Goal: Task Accomplishment & Management: Manage account settings

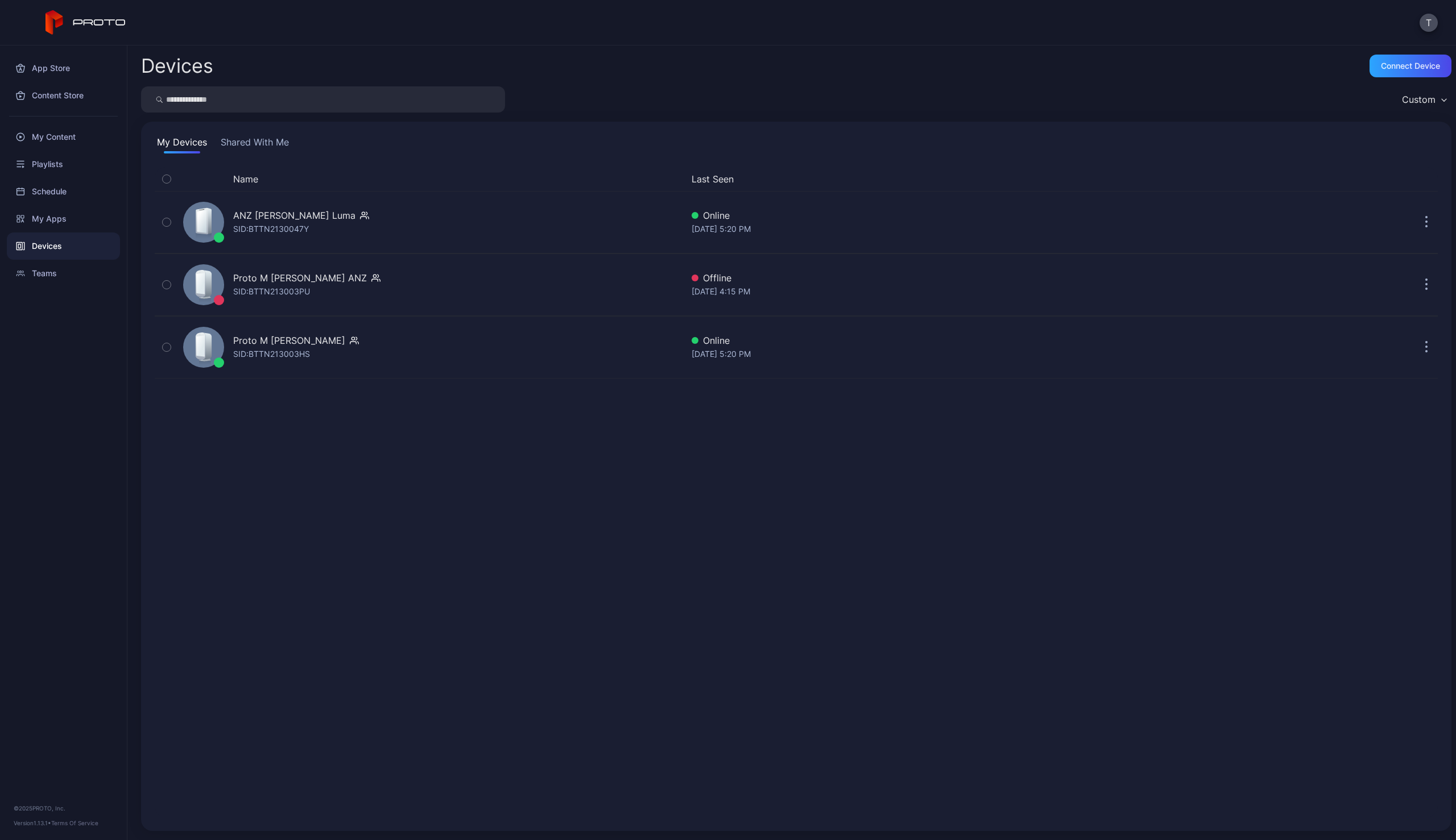
click at [55, 140] on div "My Content" at bounding box center [64, 137] width 113 height 27
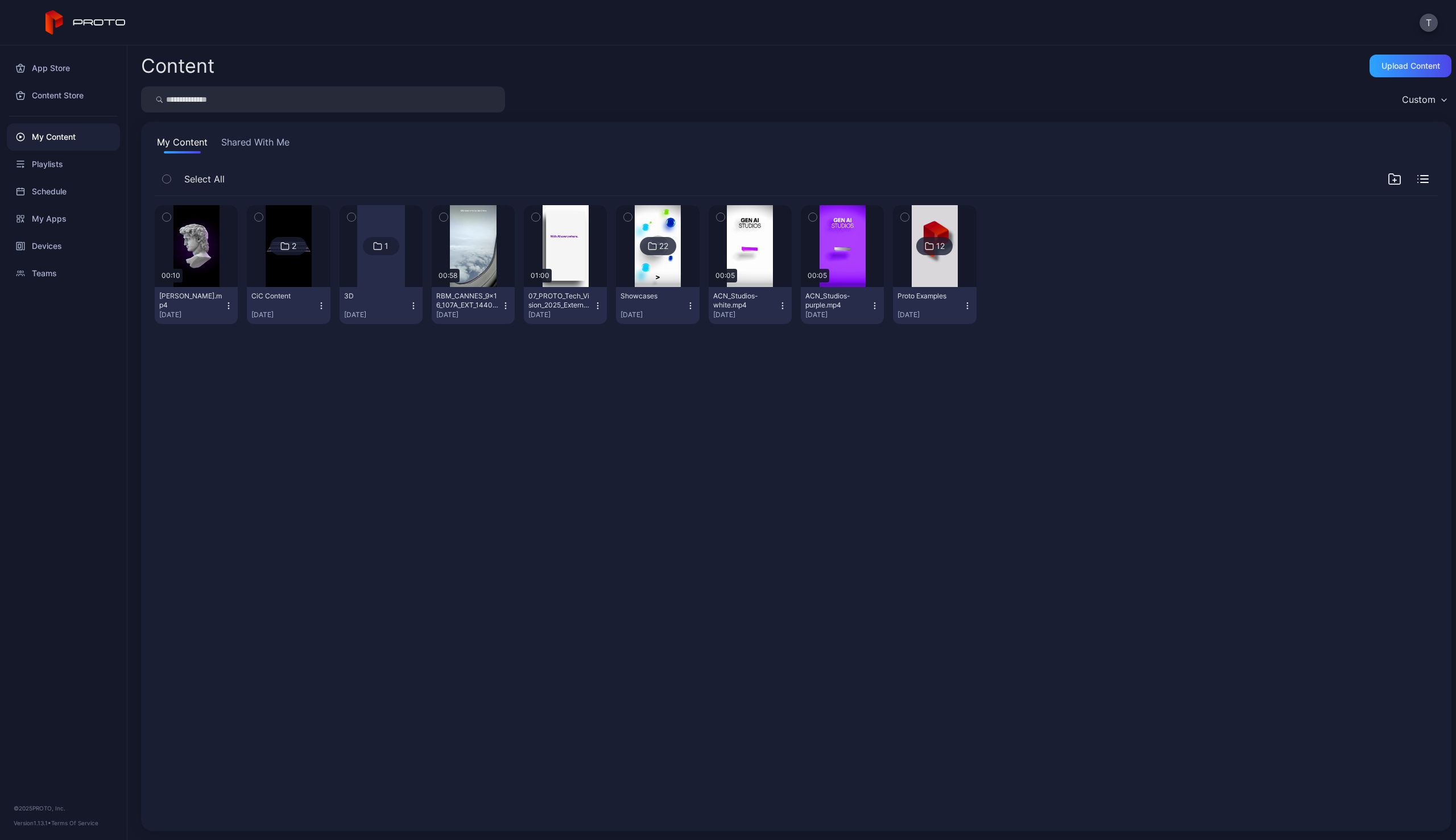
click at [228, 304] on icon "button" at bounding box center [229, 306] width 9 height 9
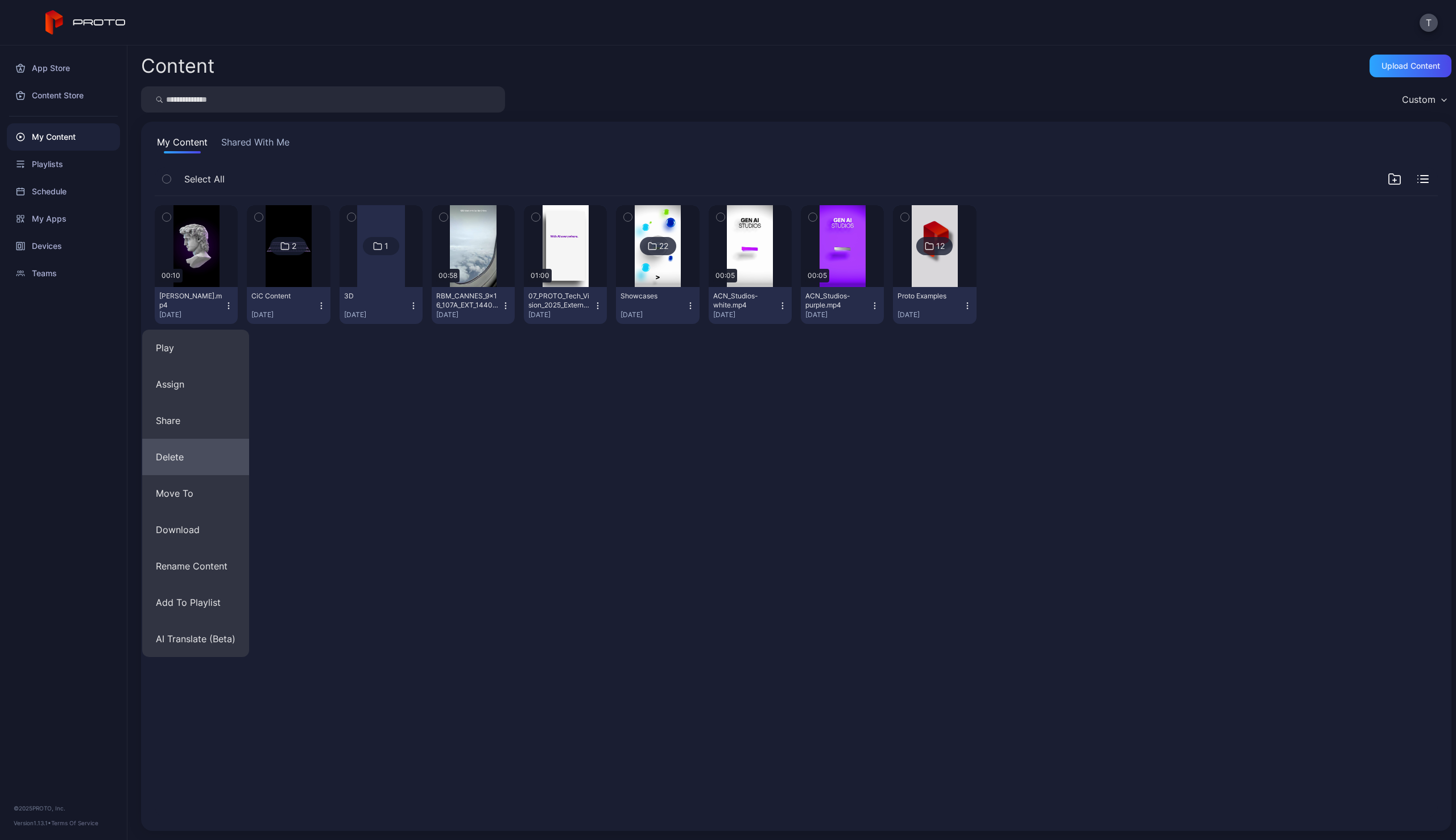
click at [196, 463] on button "Delete" at bounding box center [195, 457] width 107 height 36
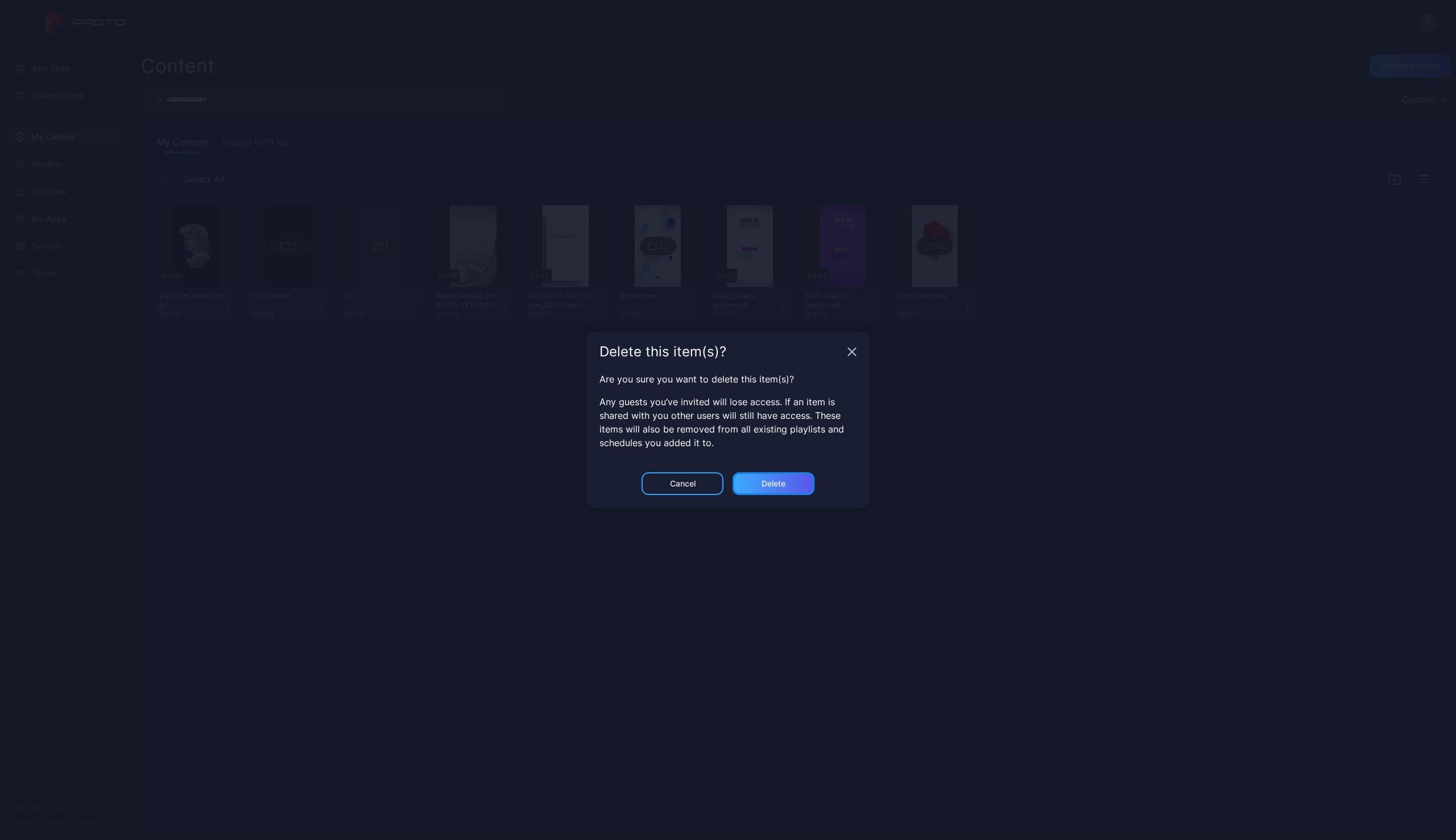
click at [777, 483] on div "Delete" at bounding box center [773, 484] width 24 height 9
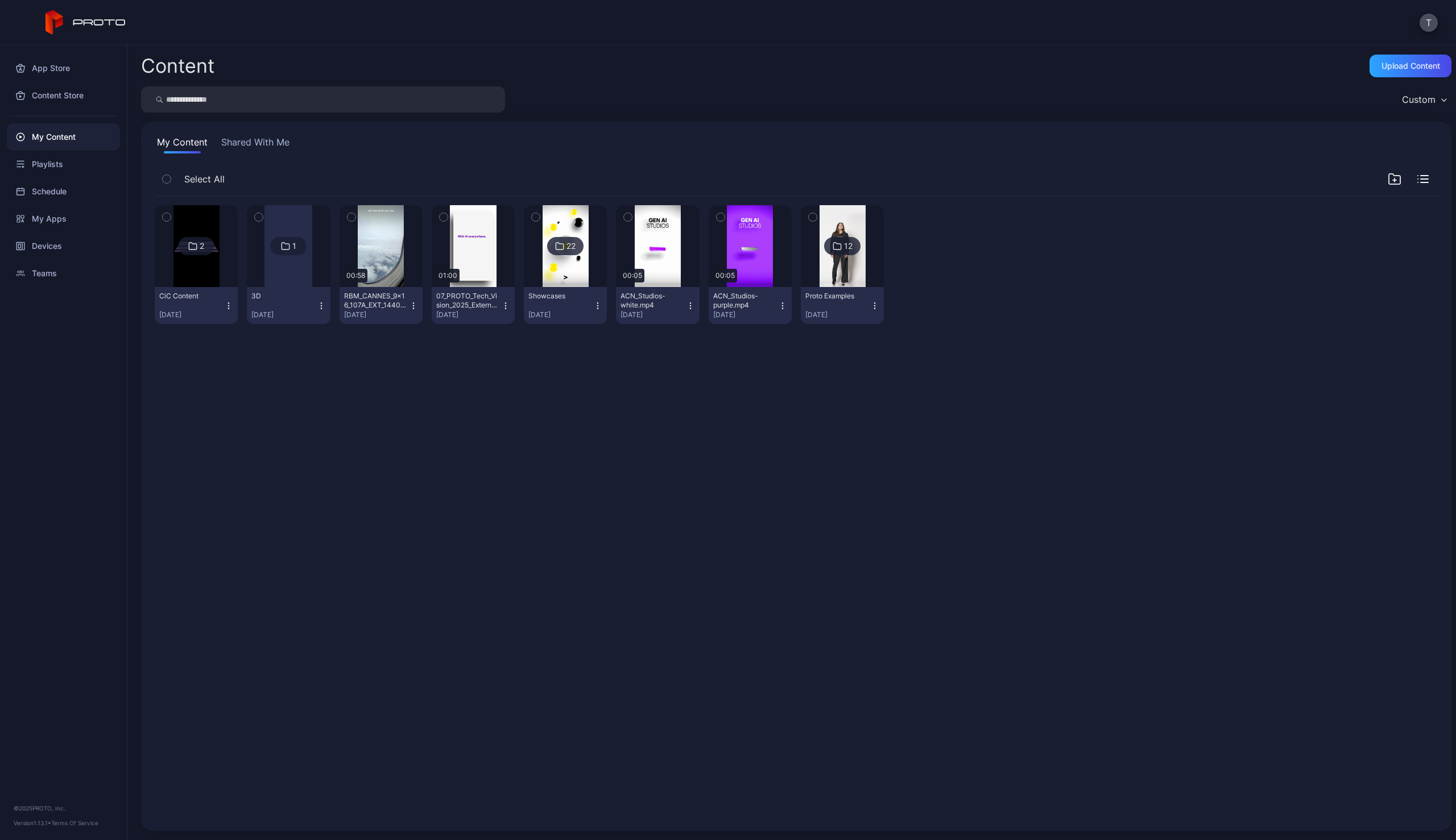
drag, startPoint x: 412, startPoint y: 434, endPoint x: 534, endPoint y: 380, distance: 133.4
click at [420, 431] on div "2 CiC Content [DATE] 1 3D [DATE] Preview 00:58 RBM_CANNES_9x16_107A_EXT_1440.mp…" at bounding box center [796, 507] width 1301 height 640
click at [1396, 69] on div "Upload Content" at bounding box center [1410, 66] width 58 height 9
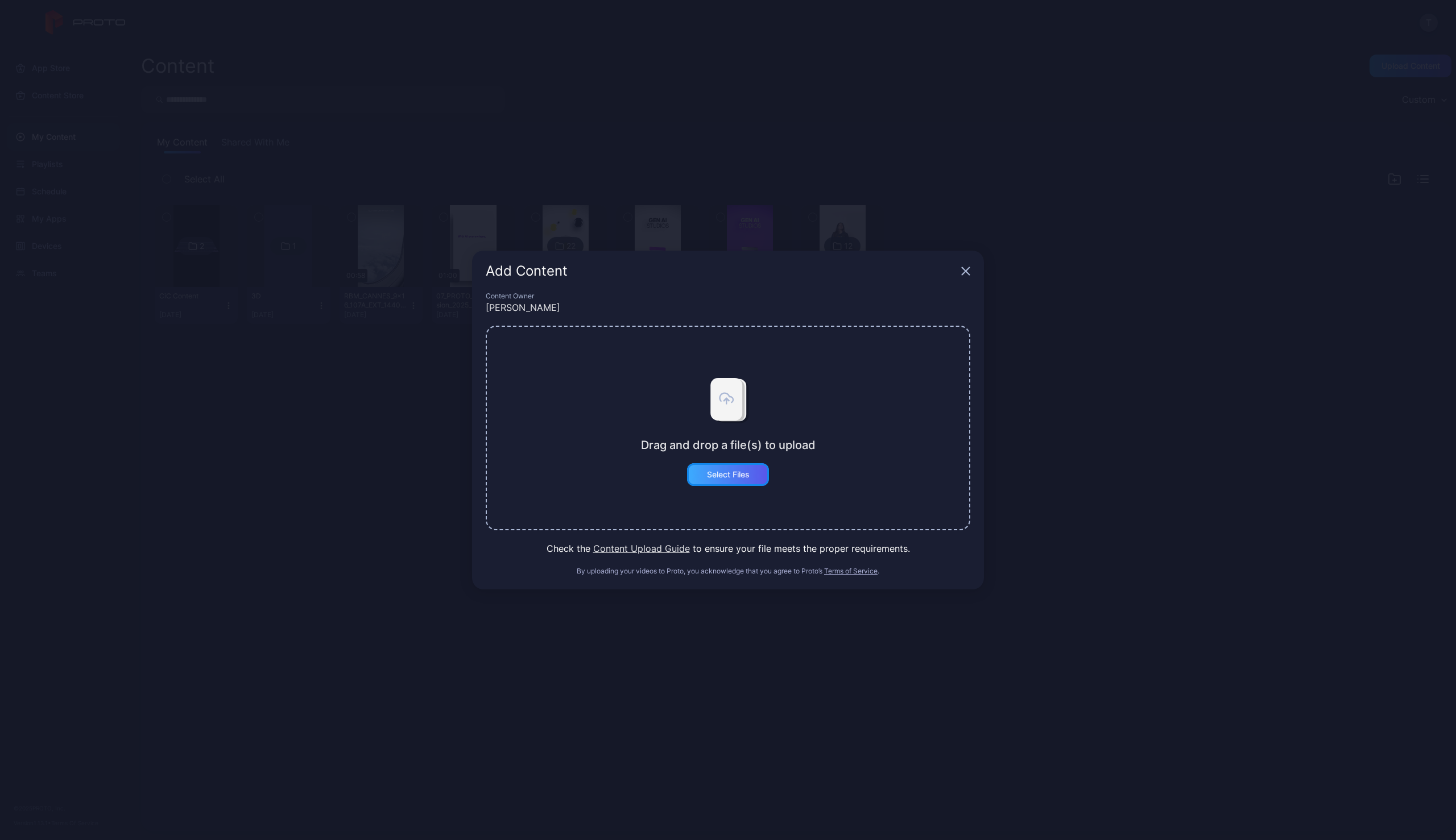
click at [727, 482] on div "Select Files" at bounding box center [728, 475] width 82 height 23
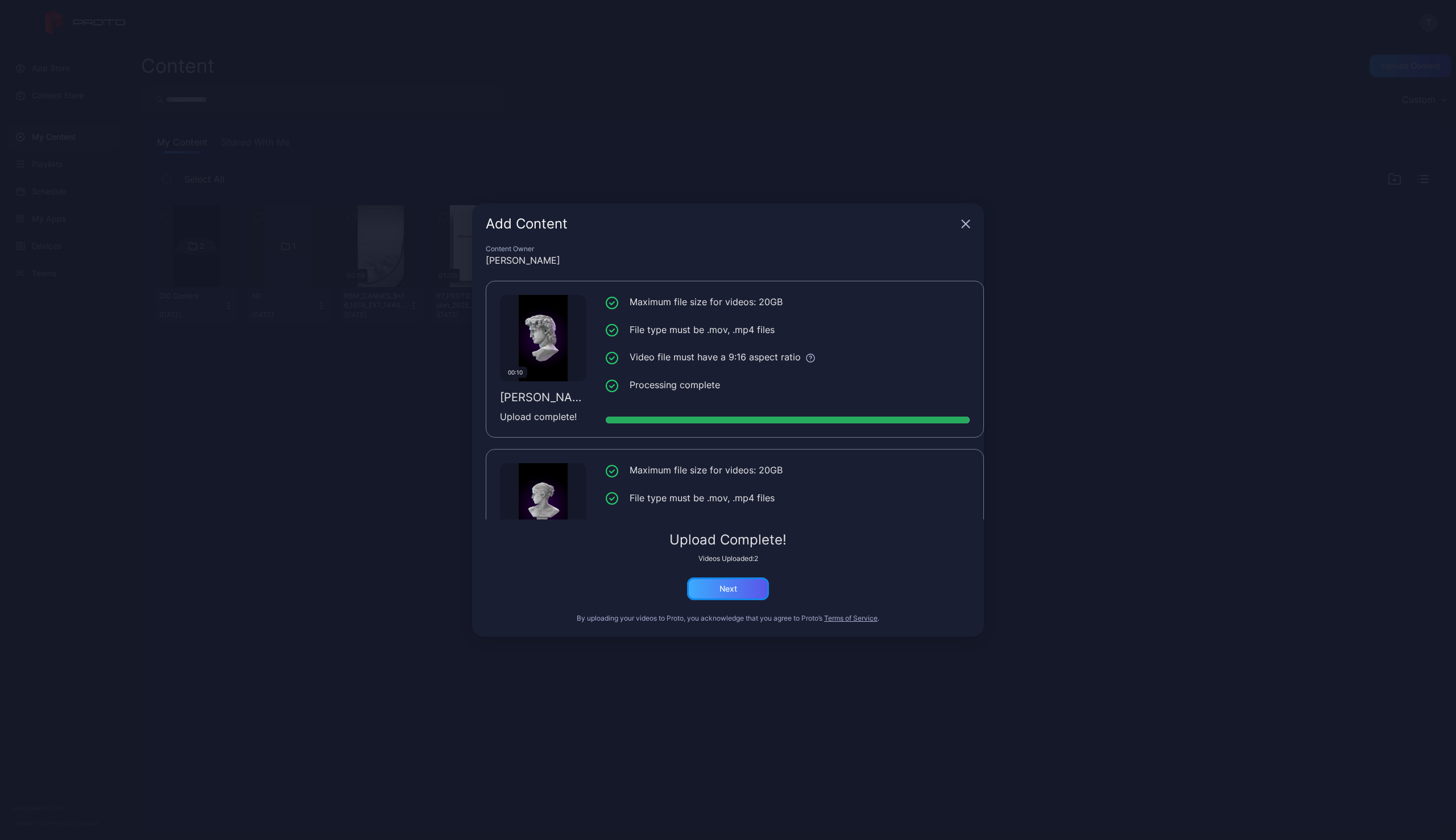
click at [736, 594] on div "Next" at bounding box center [728, 588] width 82 height 23
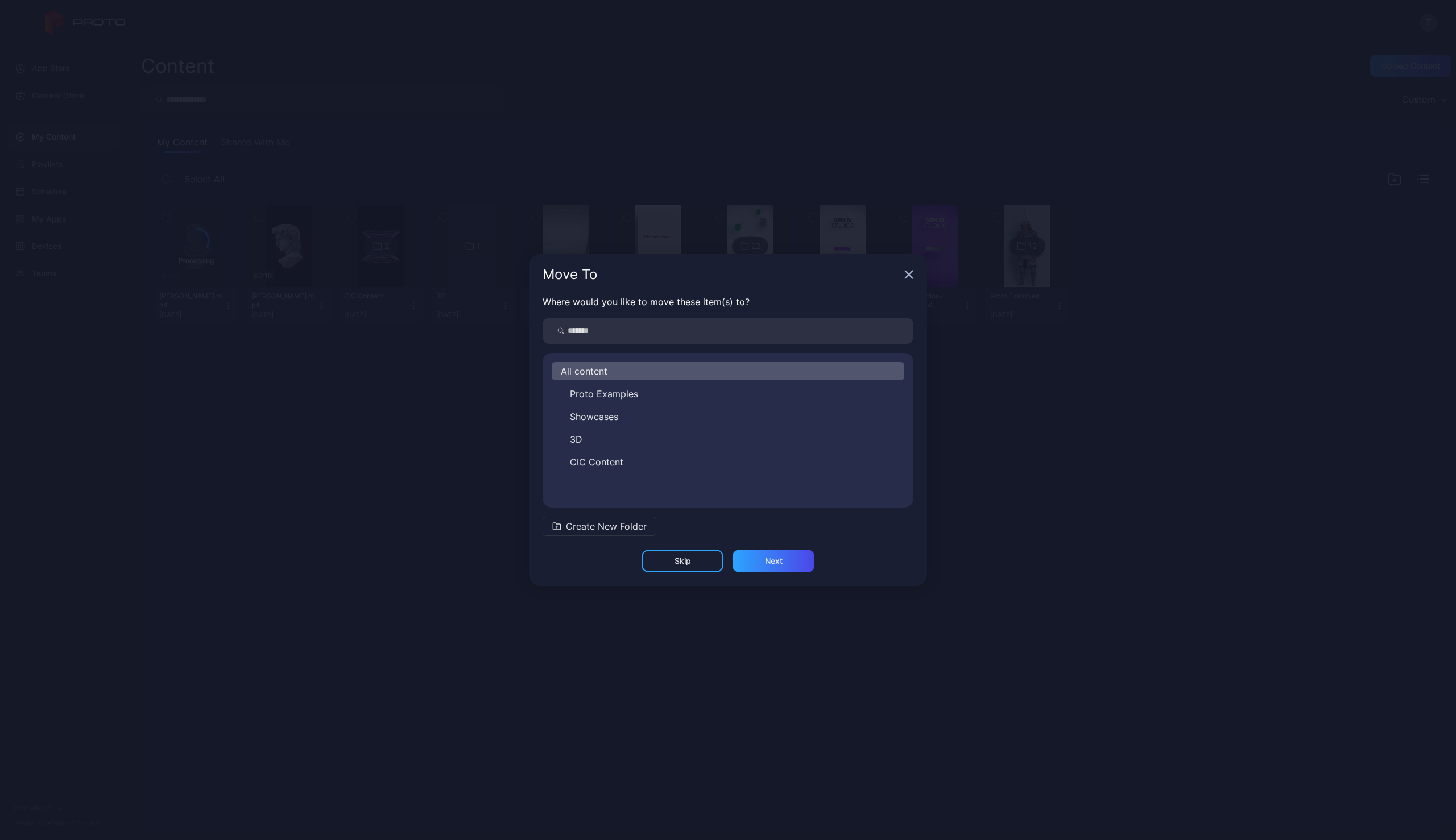
click at [596, 527] on span "Create New Folder" at bounding box center [606, 526] width 81 height 13
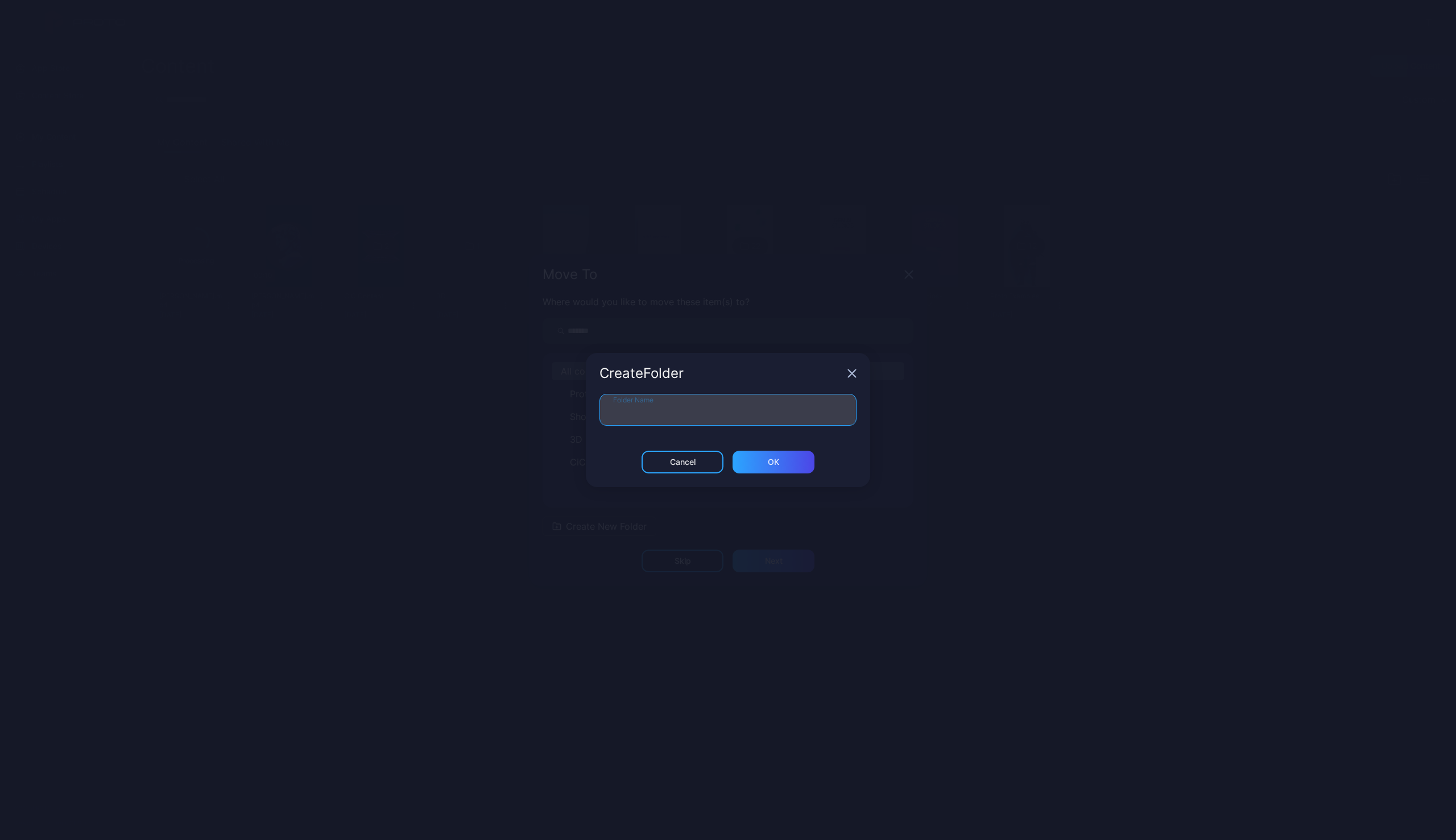
click at [667, 413] on input "Folder Name" at bounding box center [728, 410] width 257 height 32
type input "****"
click at [767, 464] on div "ОК" at bounding box center [773, 462] width 82 height 23
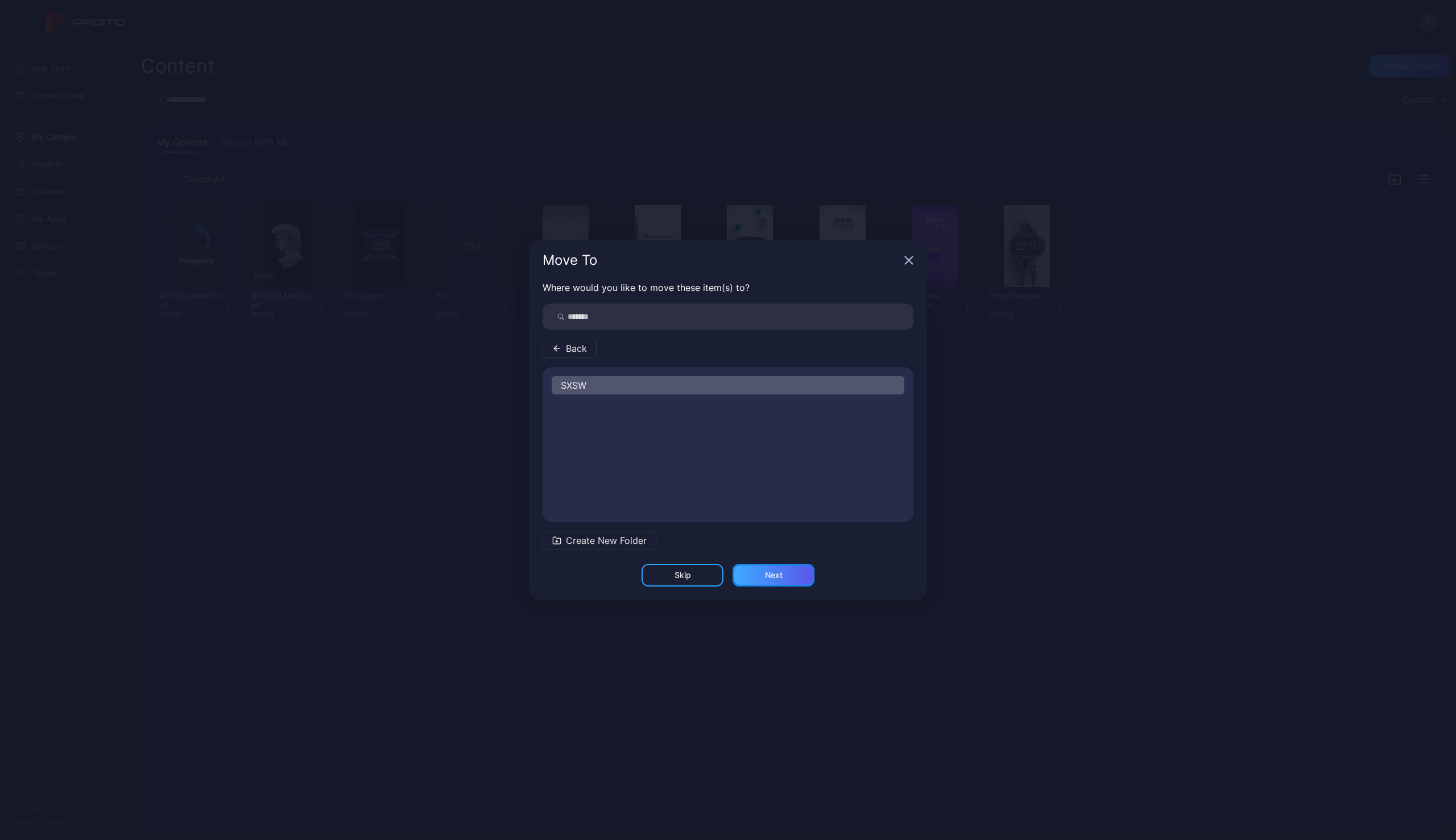
click at [767, 580] on div "Next" at bounding box center [773, 575] width 82 height 23
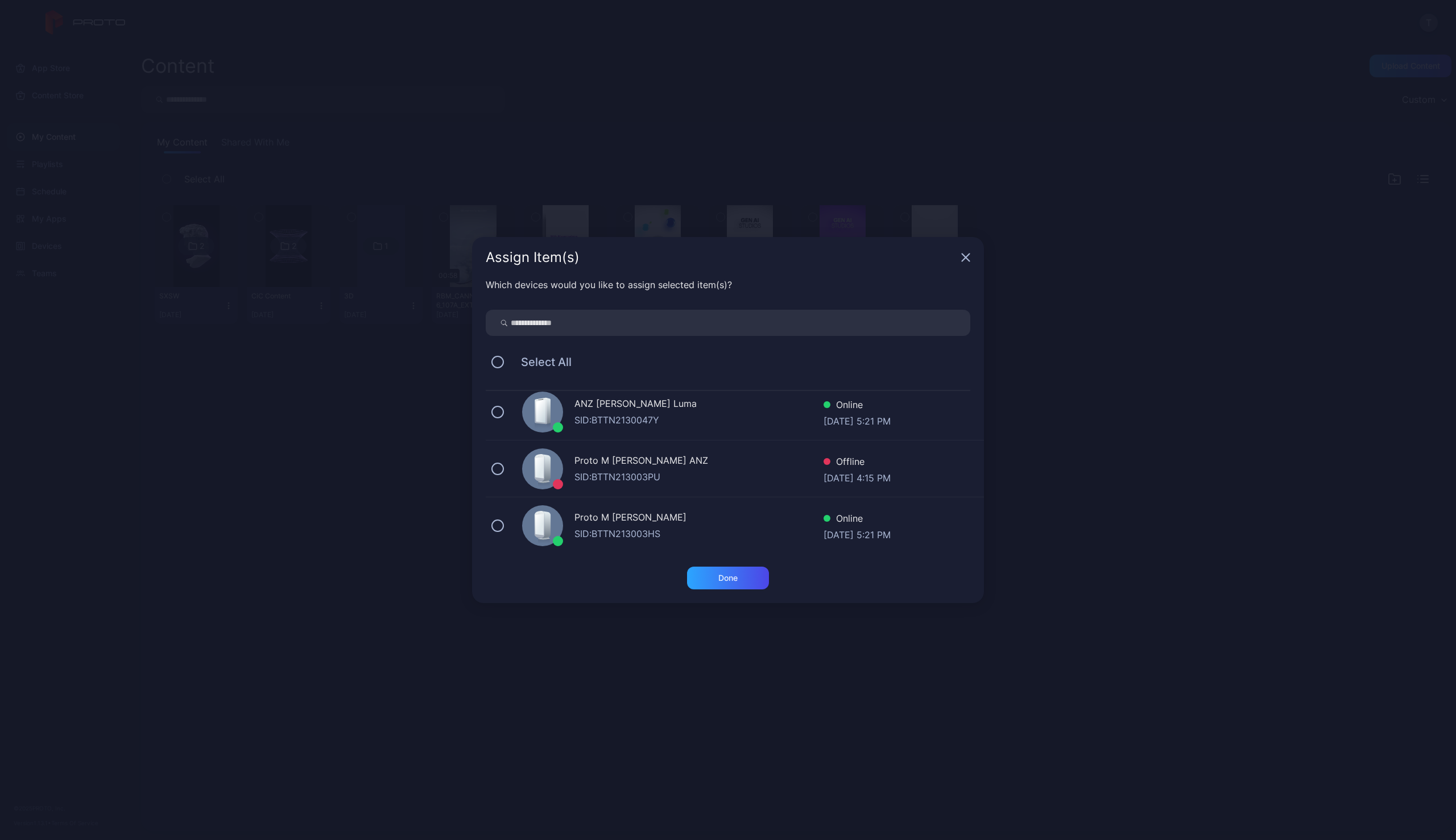
scroll to position [65, 0]
click at [495, 466] on button at bounding box center [497, 468] width 12 height 12
click at [739, 579] on div "Done" at bounding box center [728, 578] width 82 height 23
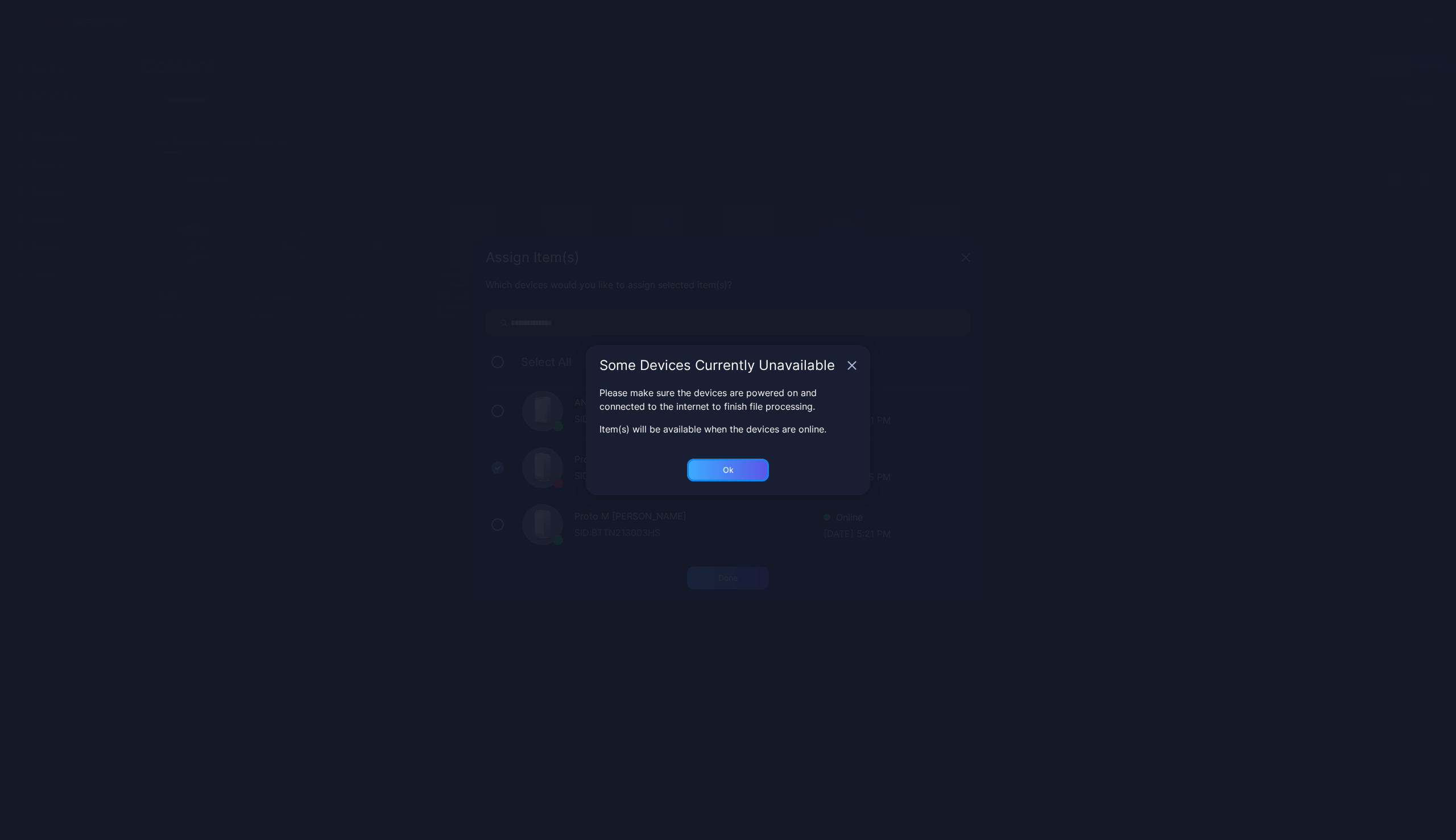
click at [734, 471] on div "Ok" at bounding box center [728, 470] width 82 height 23
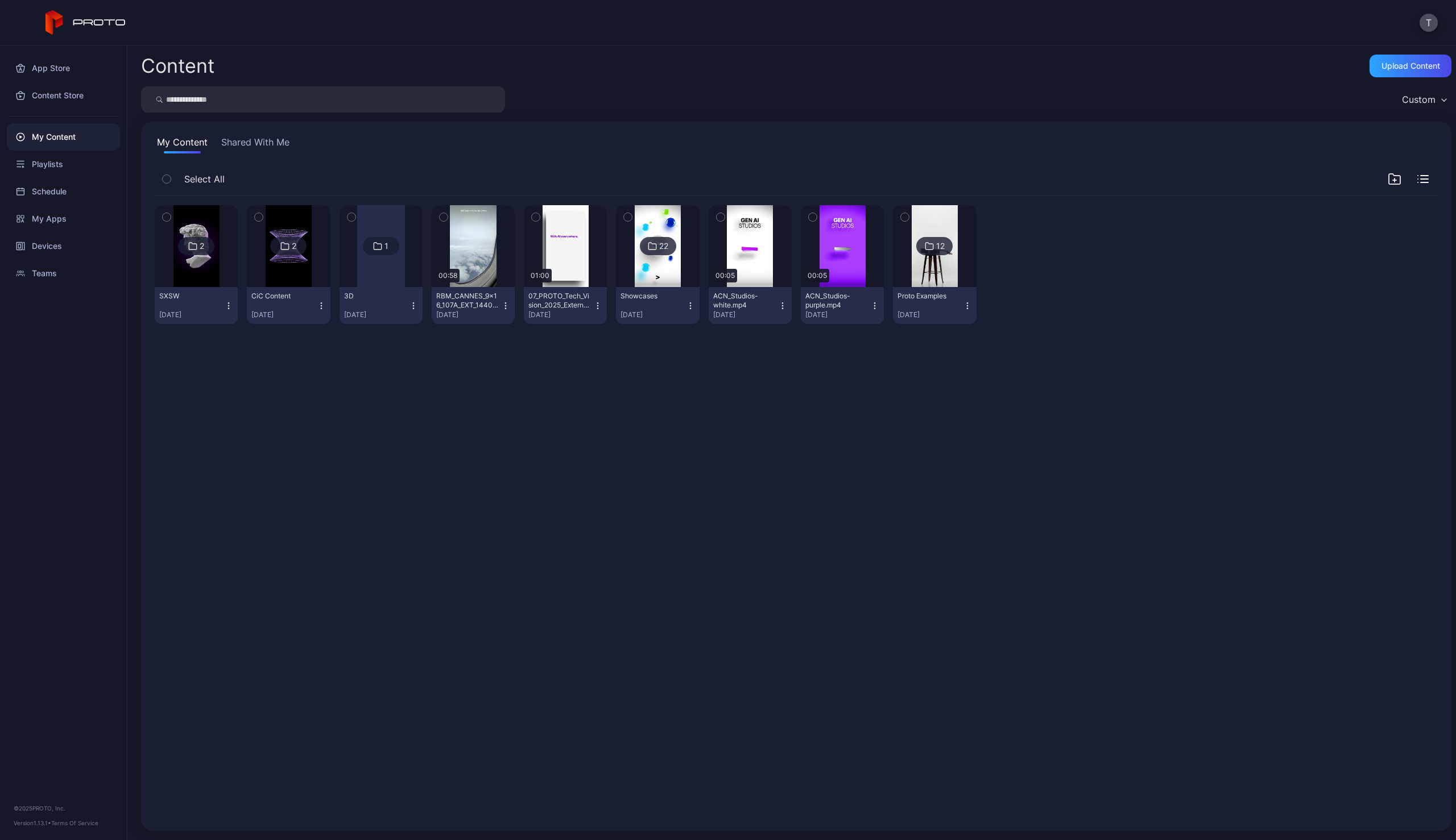
click at [441, 441] on div "2 SXSW [DATE] 2 CiC Content [DATE] 1 3D [DATE] Preview 00:58 RBM_CANNES_9x16_10…" at bounding box center [796, 507] width 1301 height 640
click at [41, 247] on div "Devices" at bounding box center [64, 246] width 113 height 27
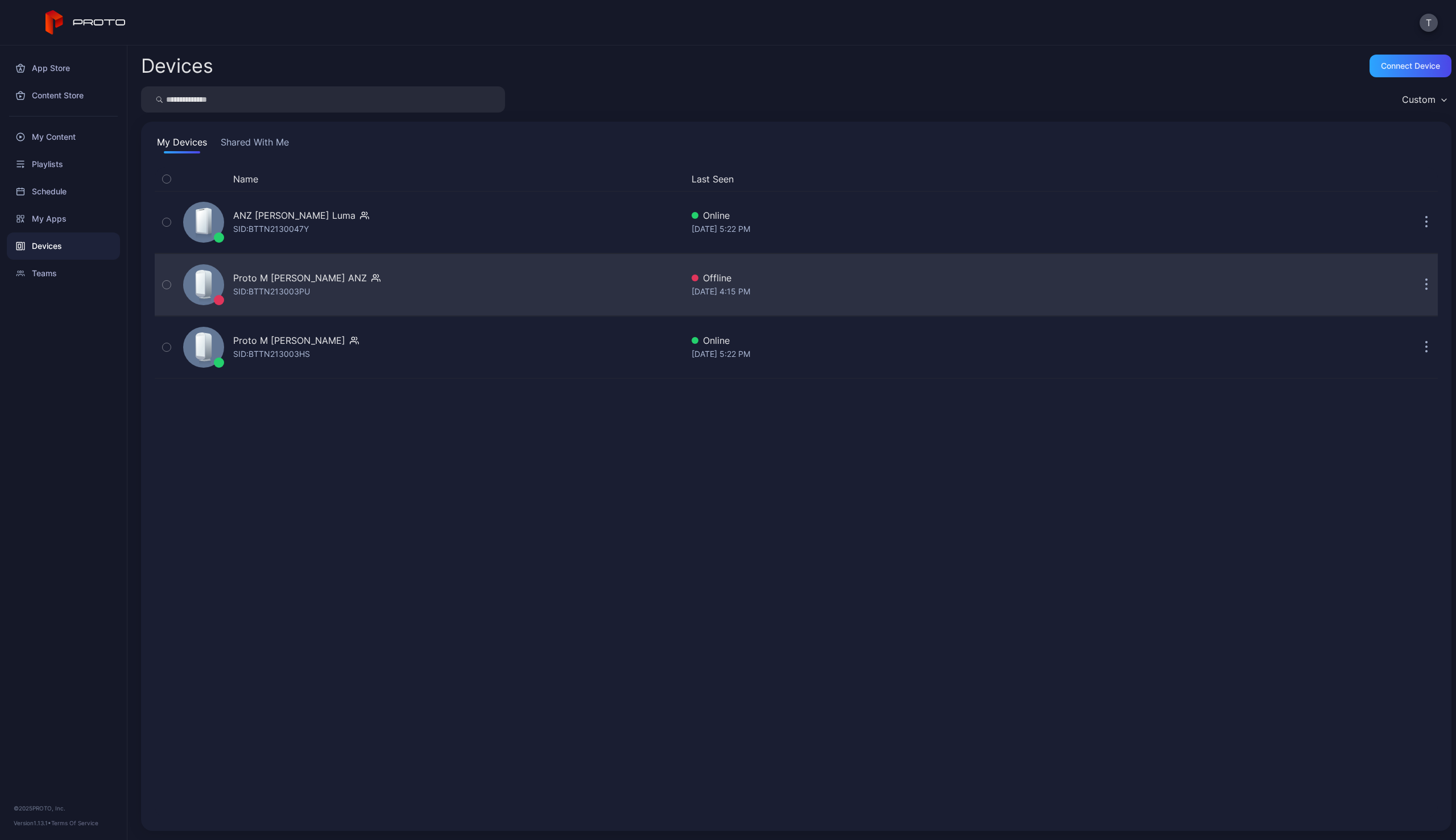
click at [290, 278] on div "Proto M [PERSON_NAME] ANZ" at bounding box center [300, 277] width 134 height 13
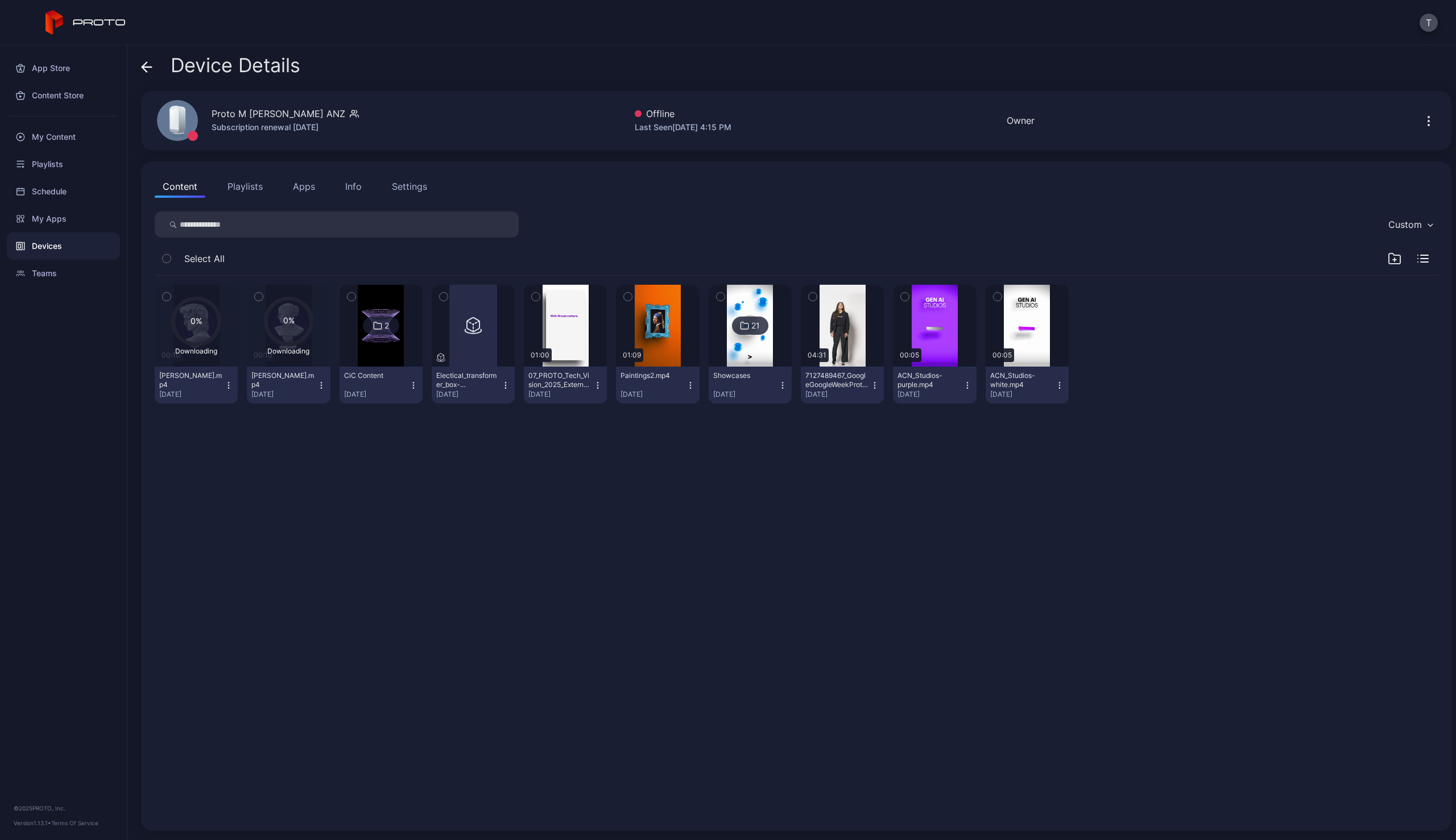
click at [1388, 258] on icon "button" at bounding box center [1394, 258] width 13 height 13
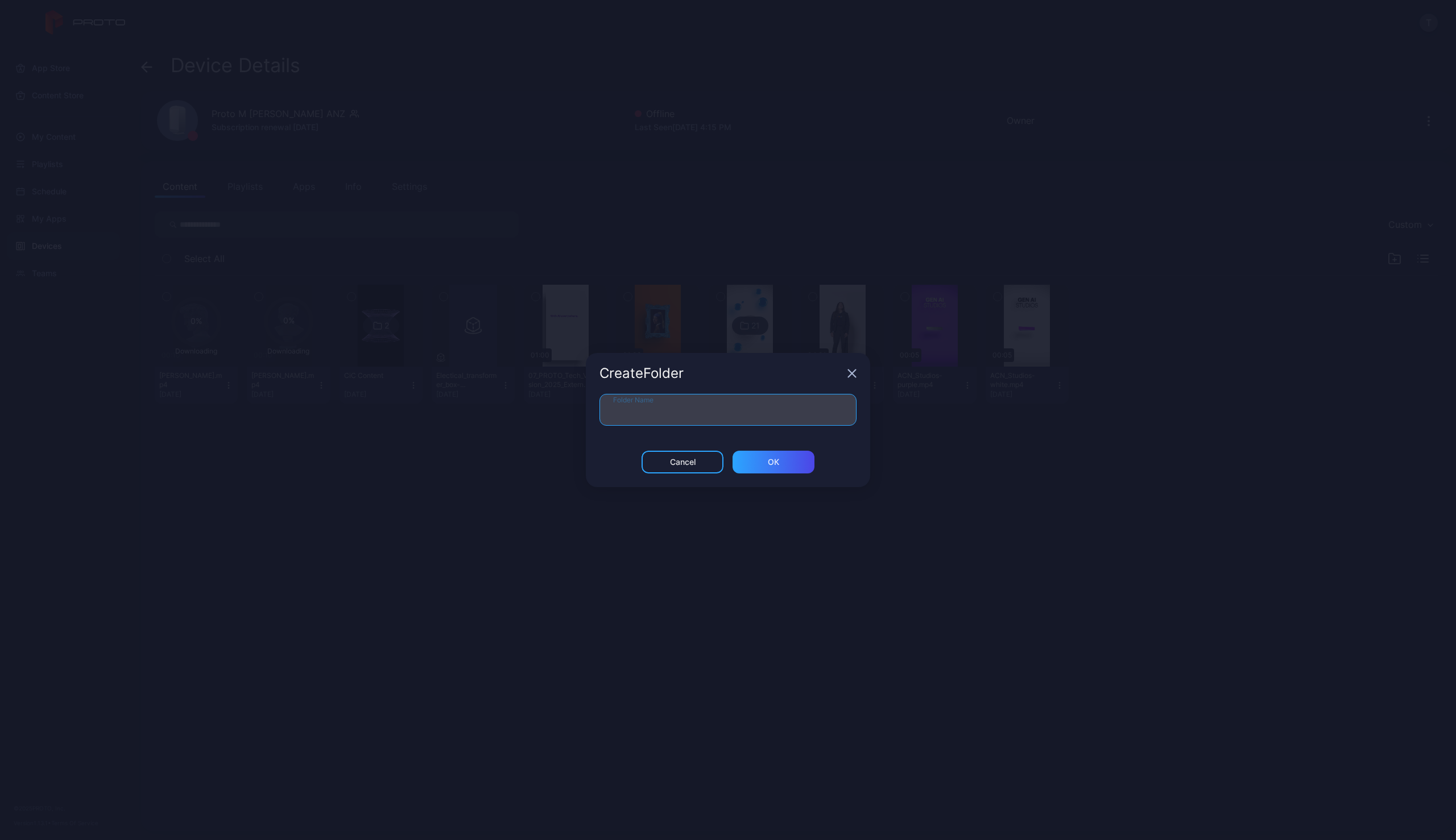
click at [704, 401] on input "Folder Name" at bounding box center [728, 410] width 257 height 32
type input "****"
click at [753, 462] on div "ОК" at bounding box center [773, 462] width 82 height 23
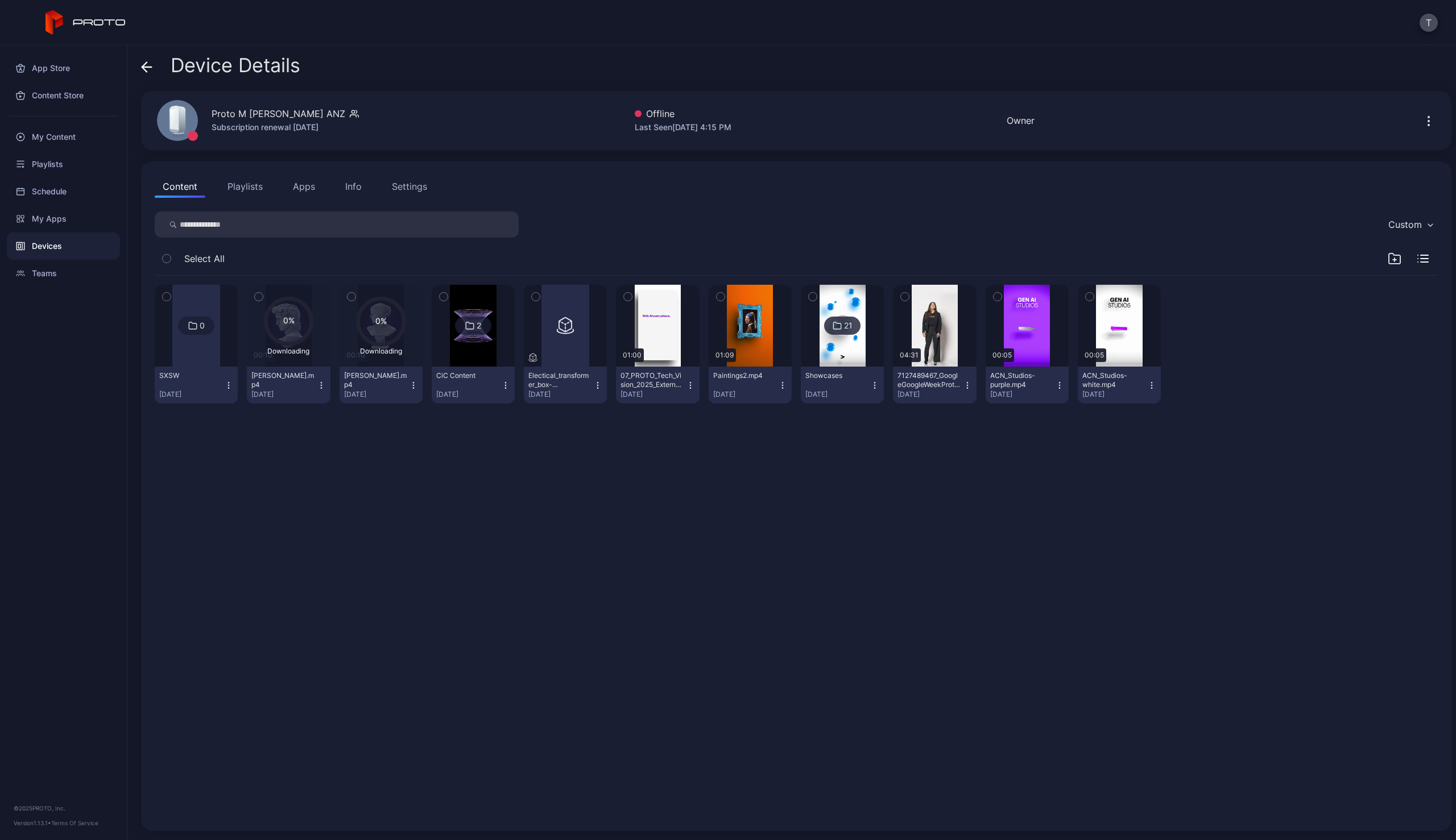
click at [258, 295] on icon "button" at bounding box center [259, 297] width 8 height 12
click at [350, 298] on icon "button" at bounding box center [352, 297] width 8 height 12
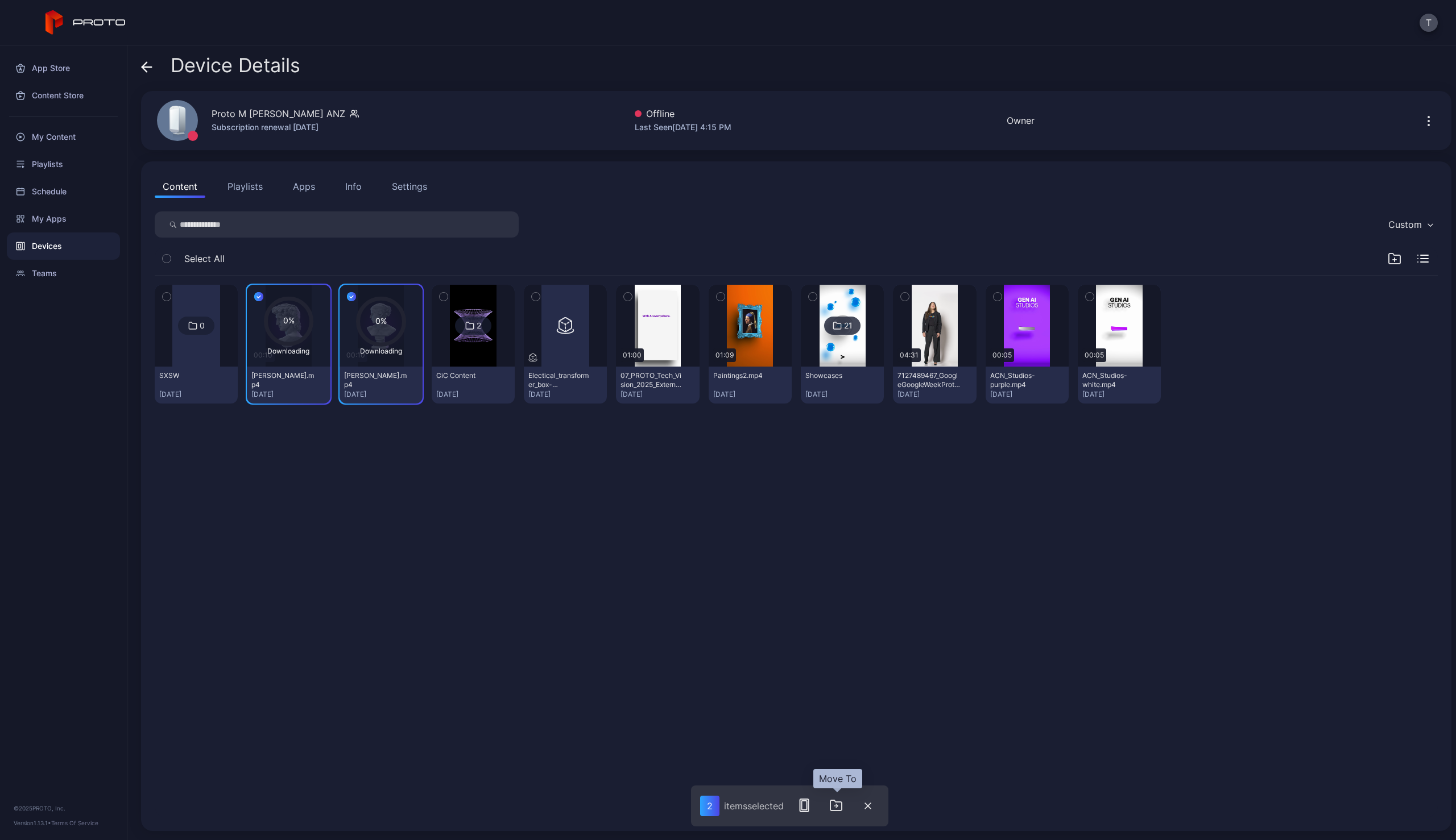
click at [839, 813] on button "button" at bounding box center [836, 805] width 23 height 23
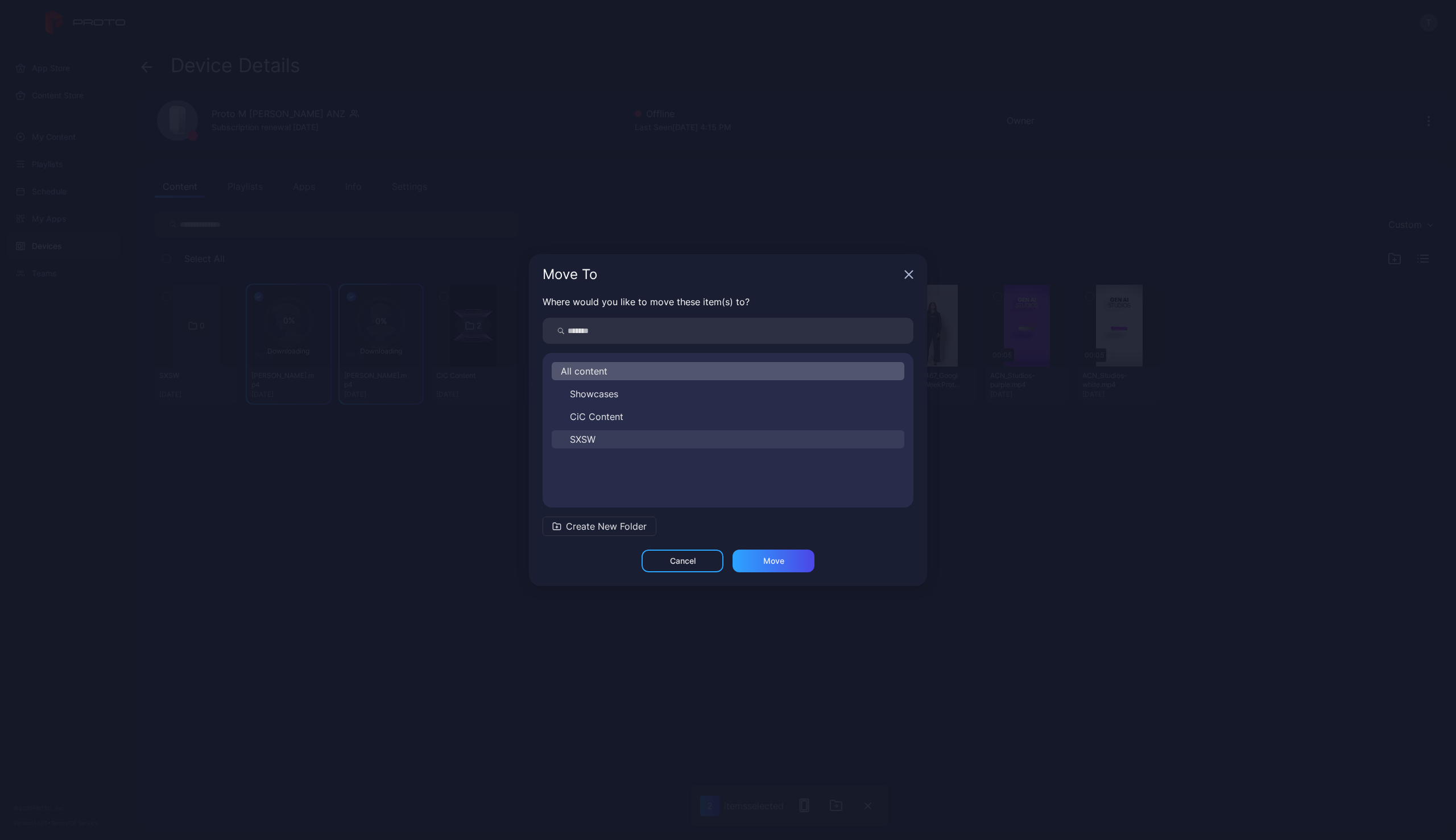
click at [589, 435] on span "SXSW" at bounding box center [583, 439] width 26 height 13
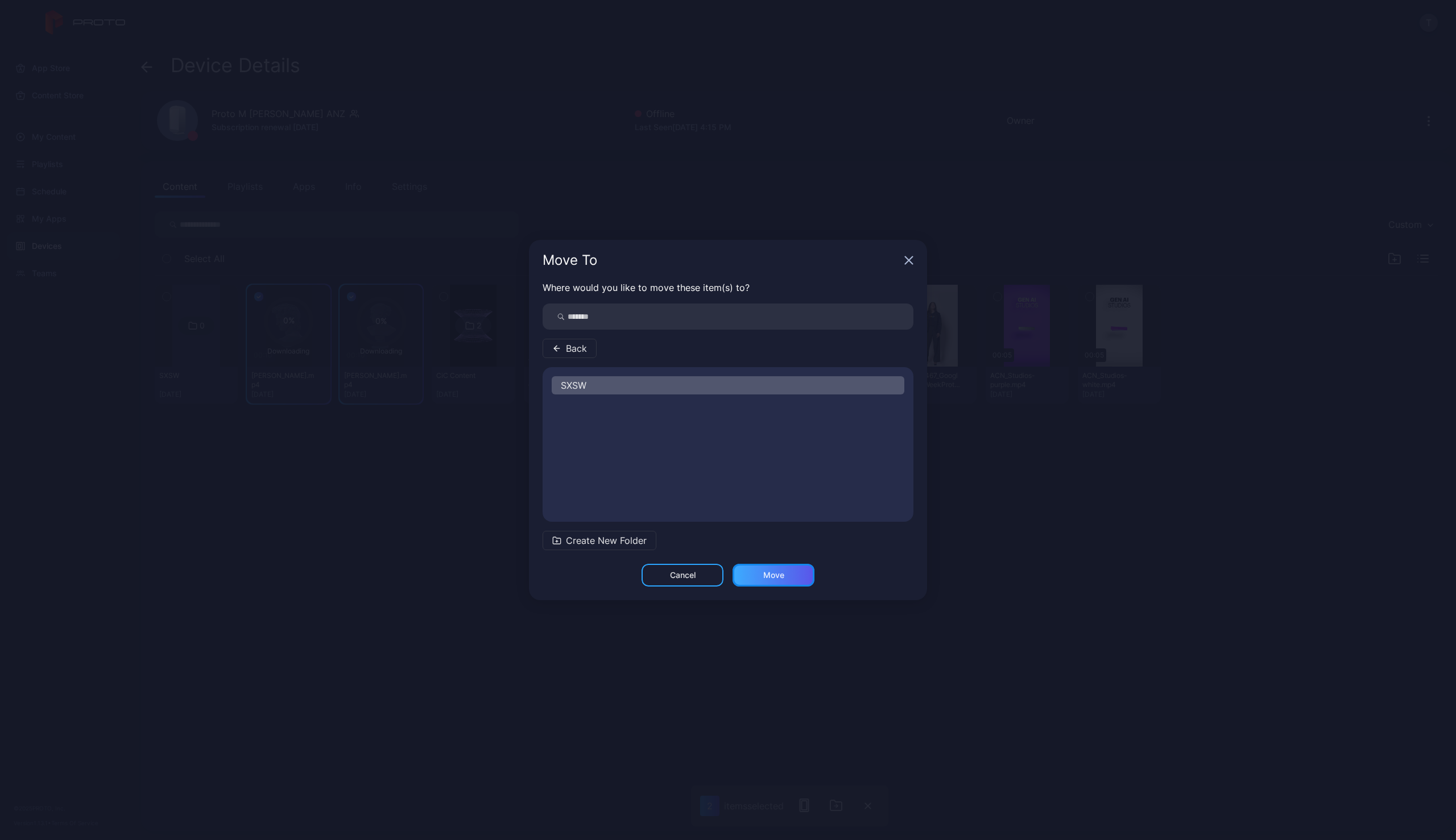
click at [800, 574] on div "Move" at bounding box center [773, 575] width 82 height 23
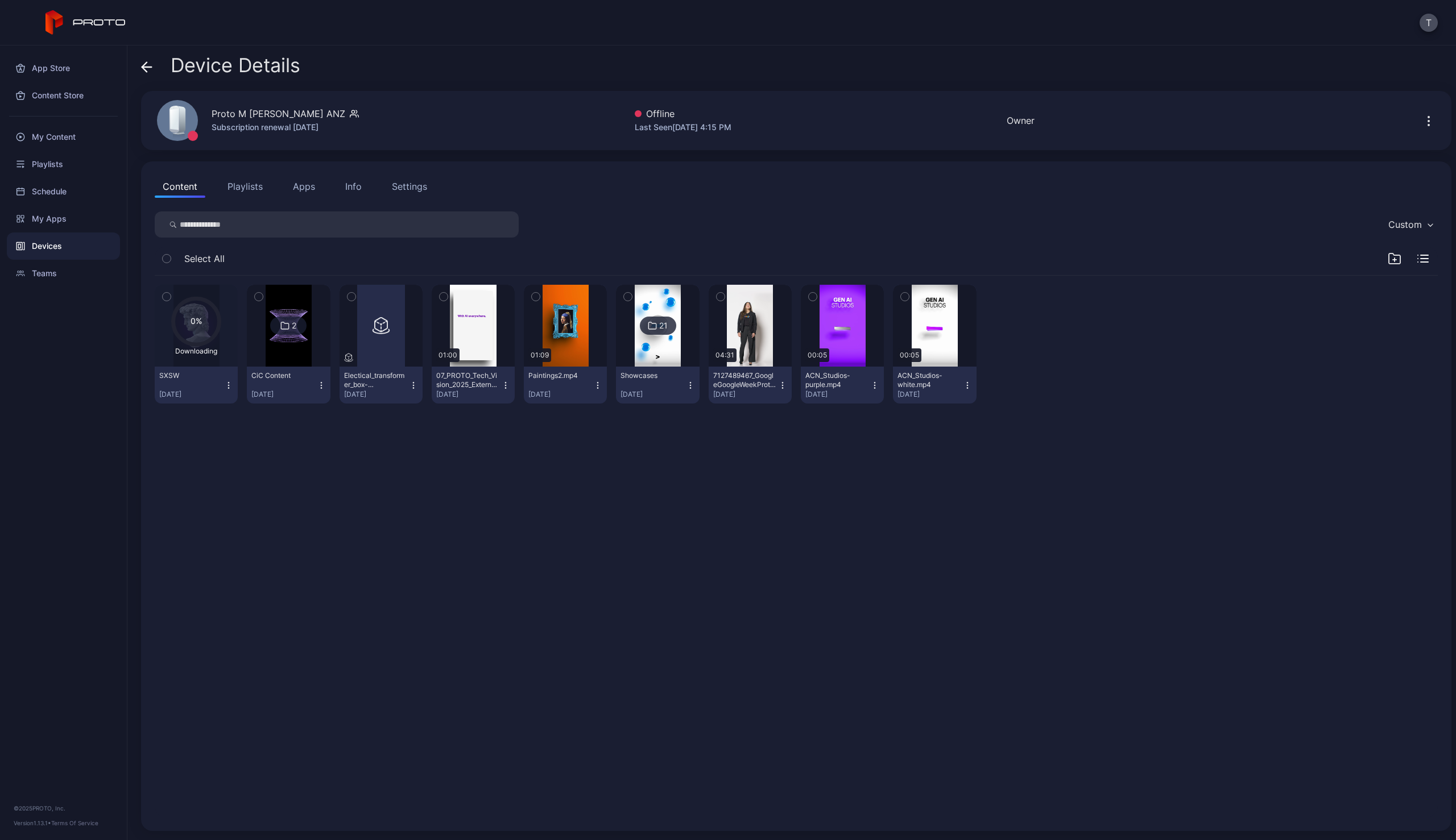
click at [231, 449] on div "0% Downloading SXSW [DATE] 2 CiC Content [DATE] Electical_transformer_box-17297…" at bounding box center [796, 546] width 1301 height 560
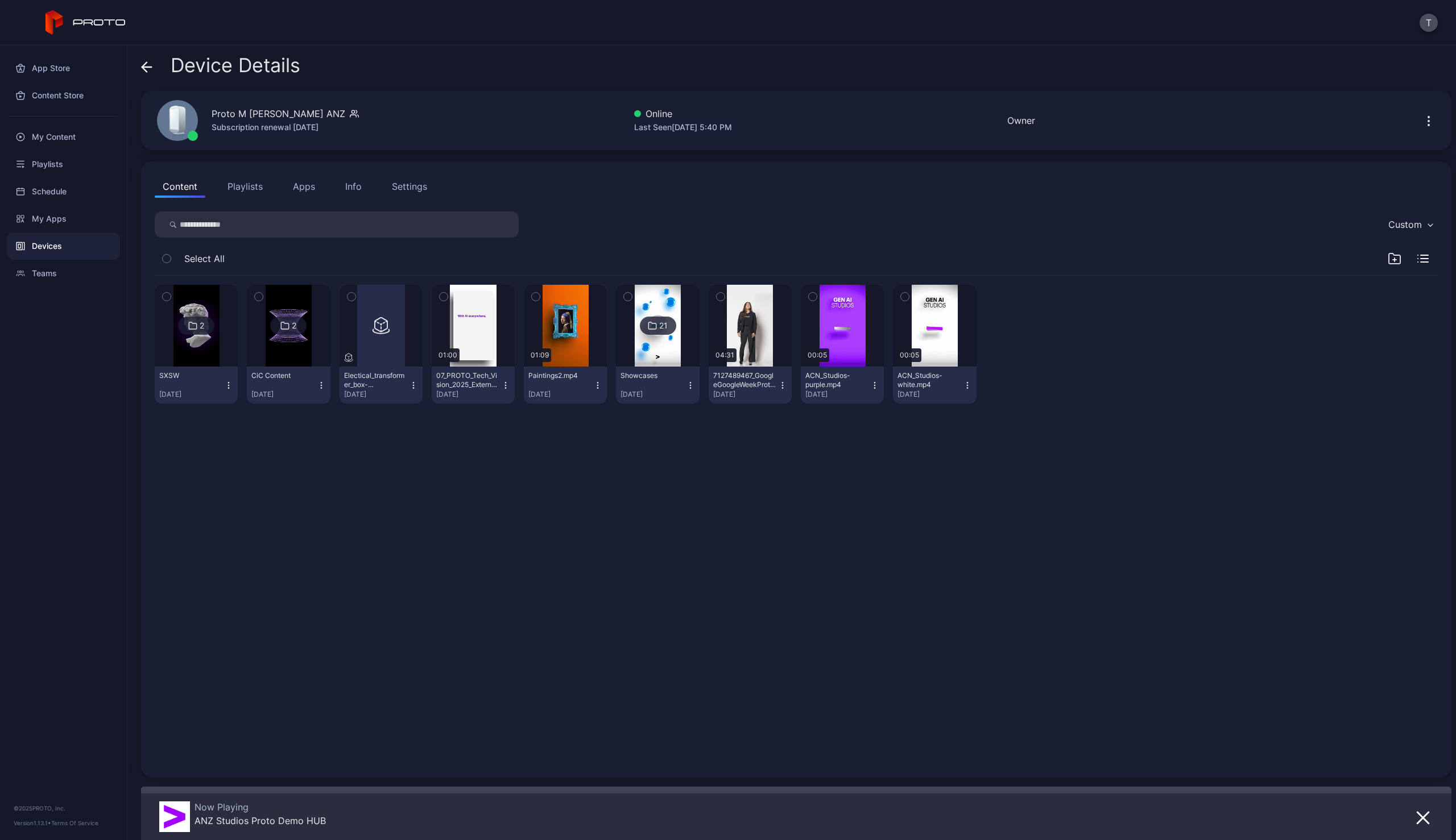
click at [351, 514] on div "2 SXSW [DATE] 2 CiC Content [DATE] Electical_transformer_box-1729745083141.glb …" at bounding box center [796, 520] width 1301 height 507
click at [399, 185] on div "Settings" at bounding box center [409, 186] width 35 height 13
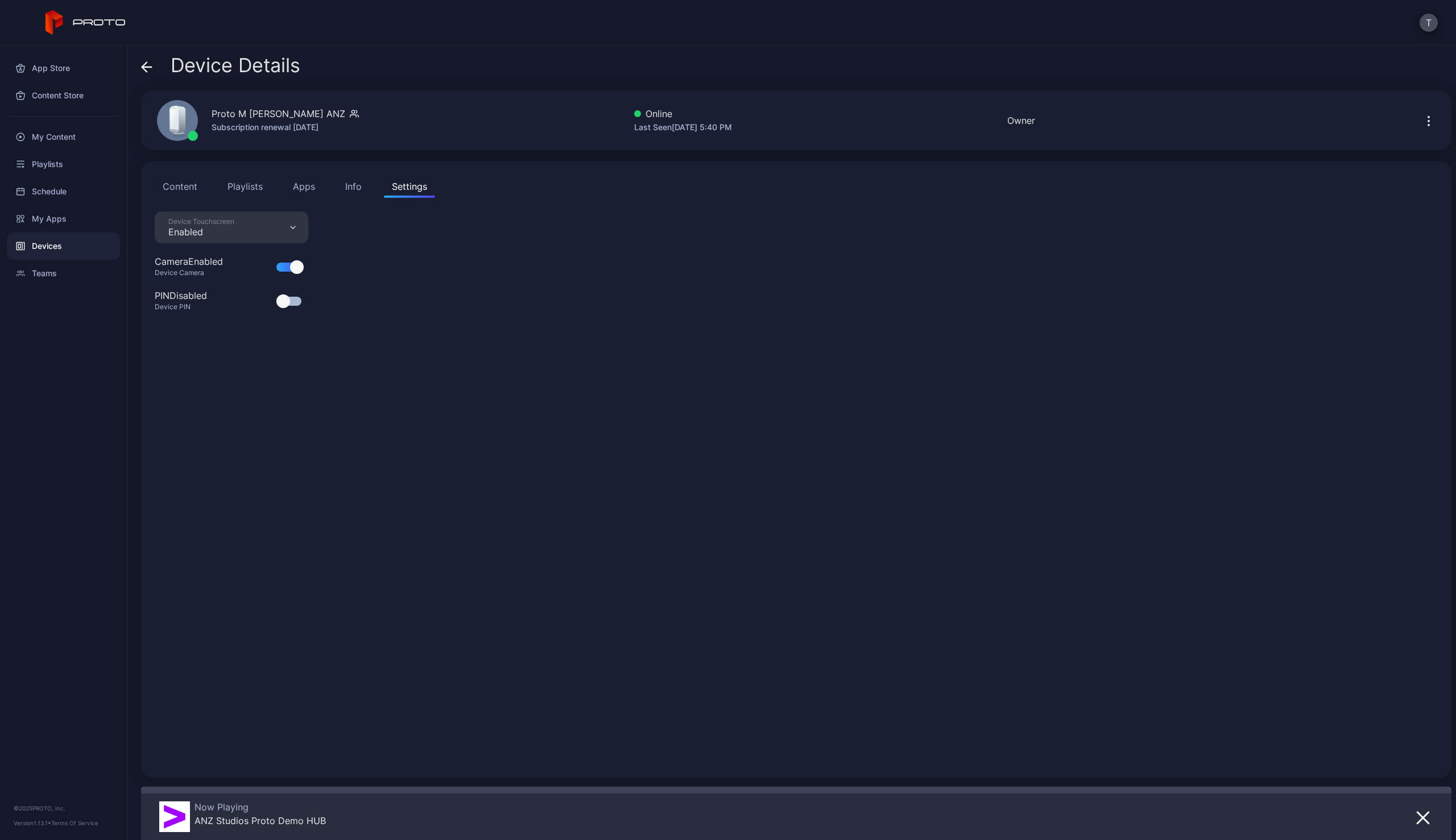
click at [291, 304] on div at bounding box center [289, 301] width 25 height 9
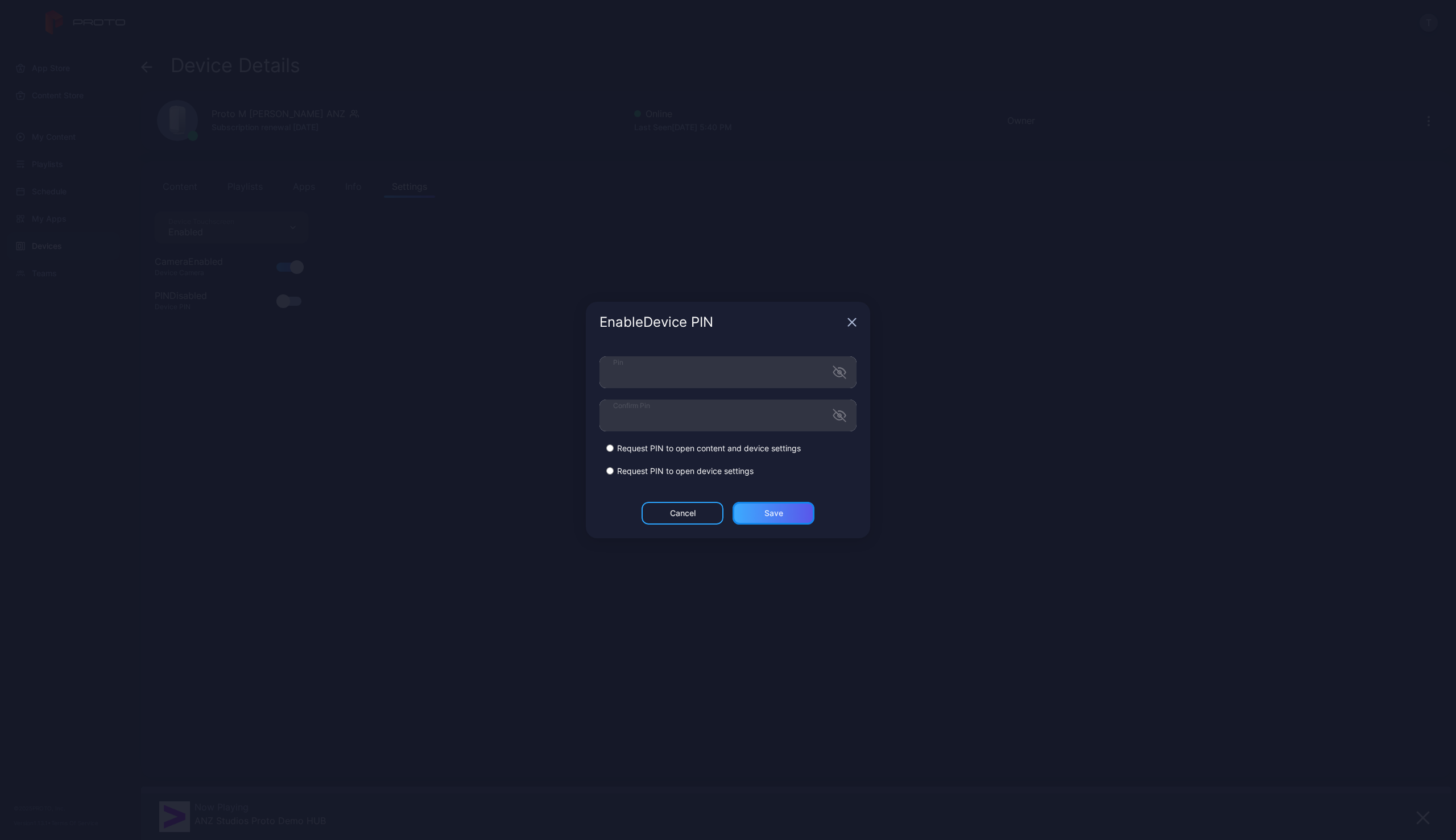
click at [784, 512] on div "Save" at bounding box center [773, 513] width 82 height 23
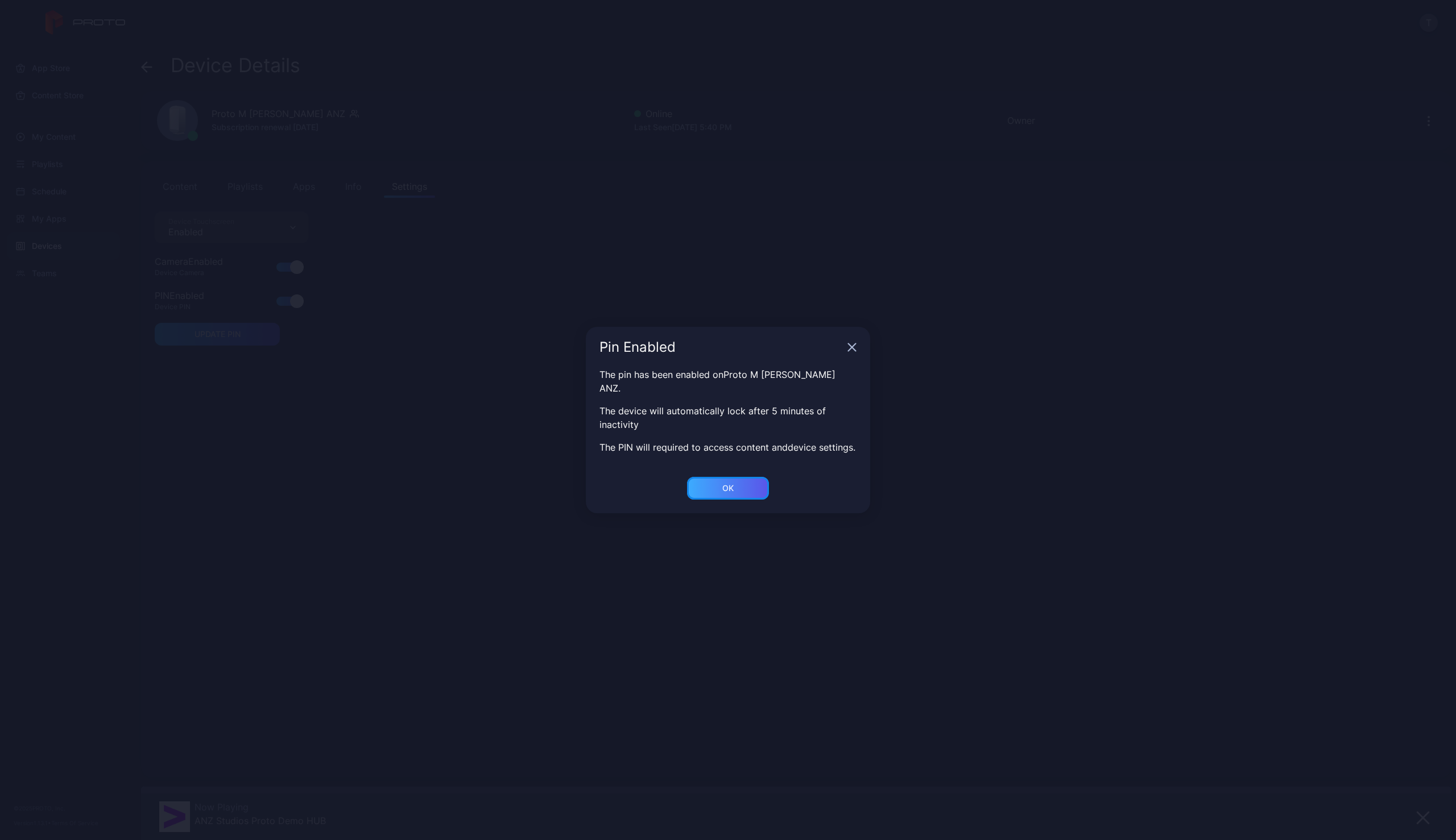
click at [740, 489] on div "OK" at bounding box center [728, 488] width 82 height 23
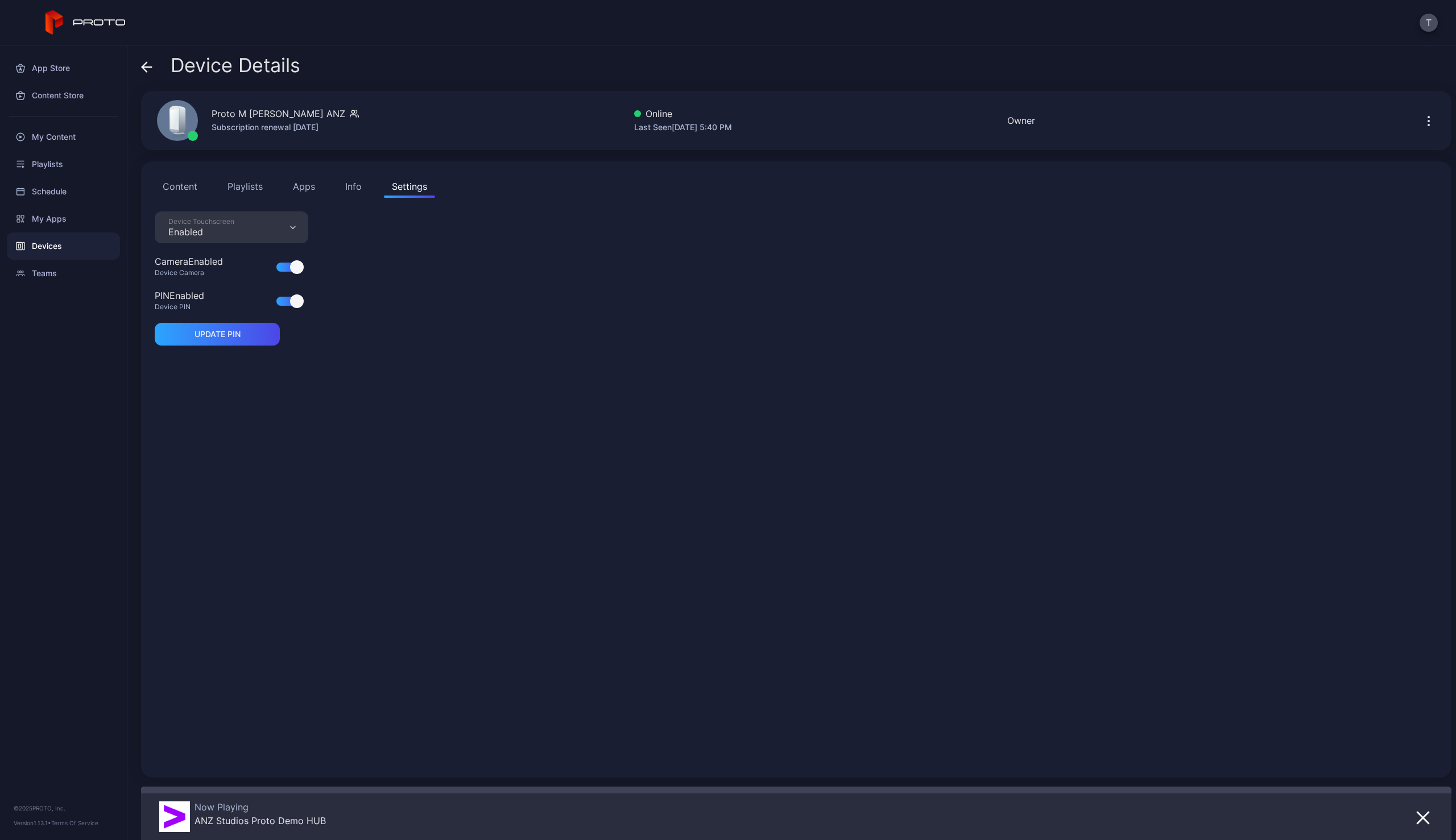
click at [289, 228] on div "Device Touchscreen Enabled" at bounding box center [231, 227] width 154 height 32
click at [256, 302] on div "Guided Access" at bounding box center [231, 303] width 112 height 13
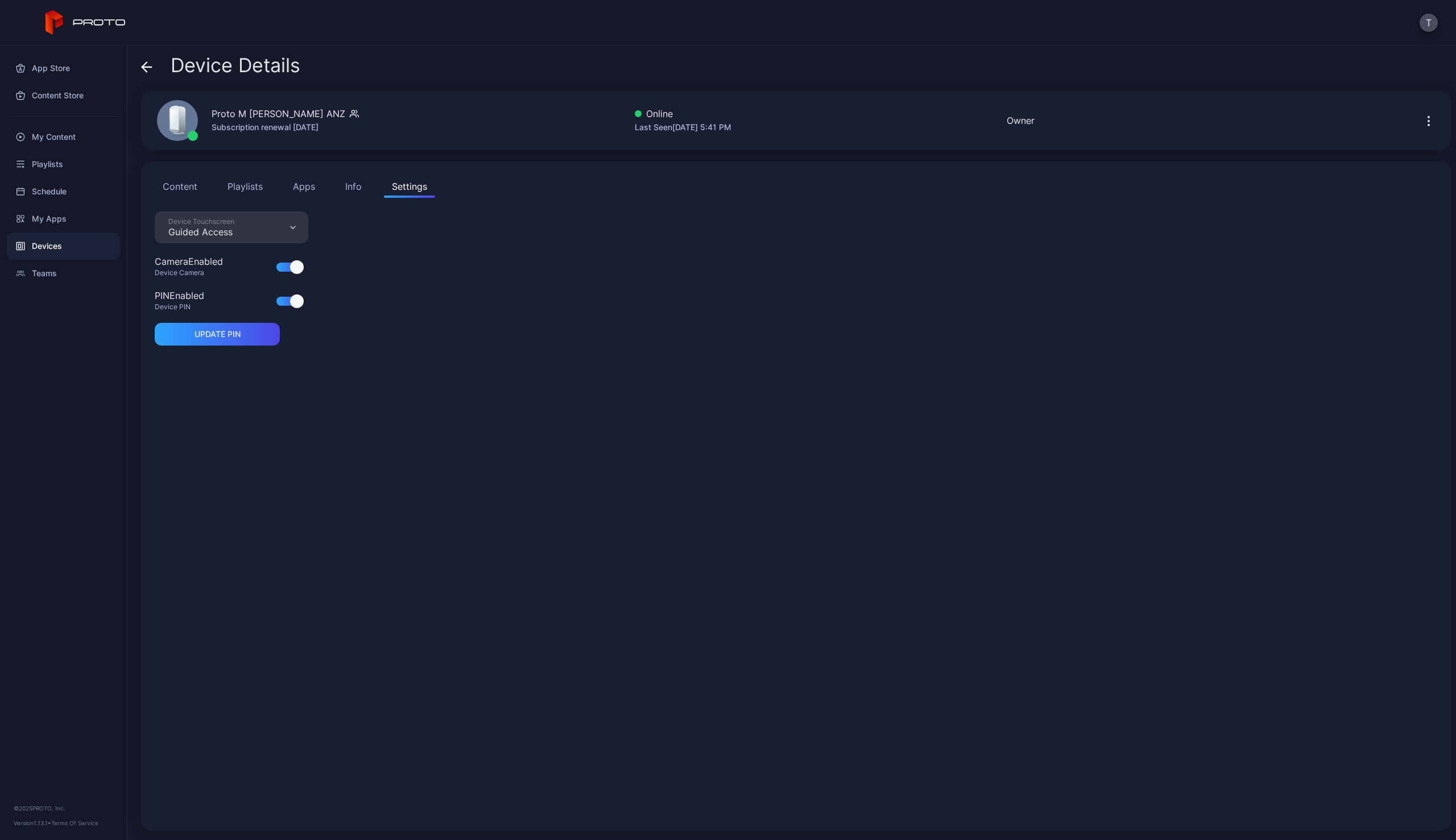
click at [303, 187] on button "Apps" at bounding box center [304, 186] width 38 height 23
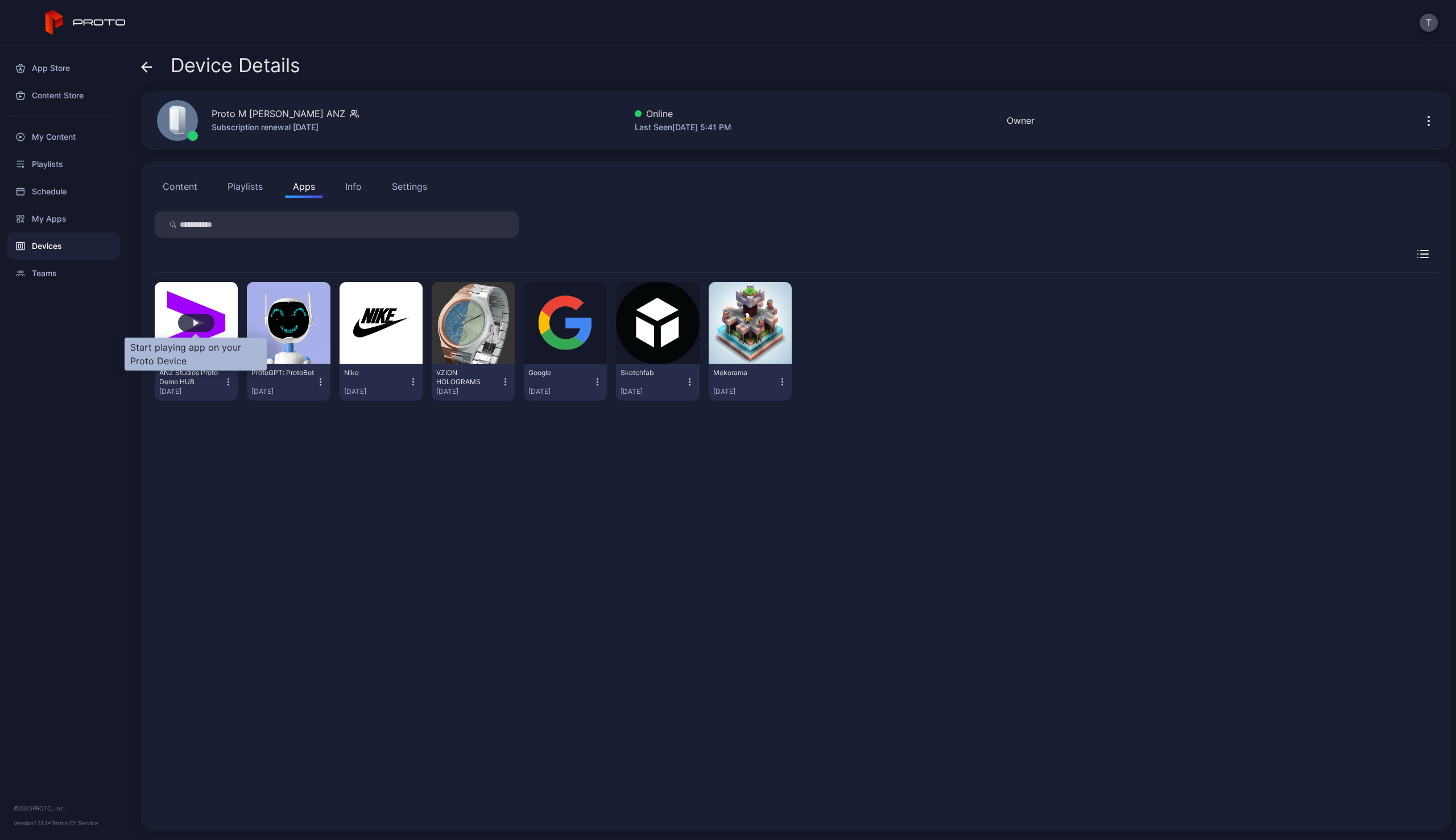
click at [192, 320] on div "button" at bounding box center [196, 323] width 36 height 18
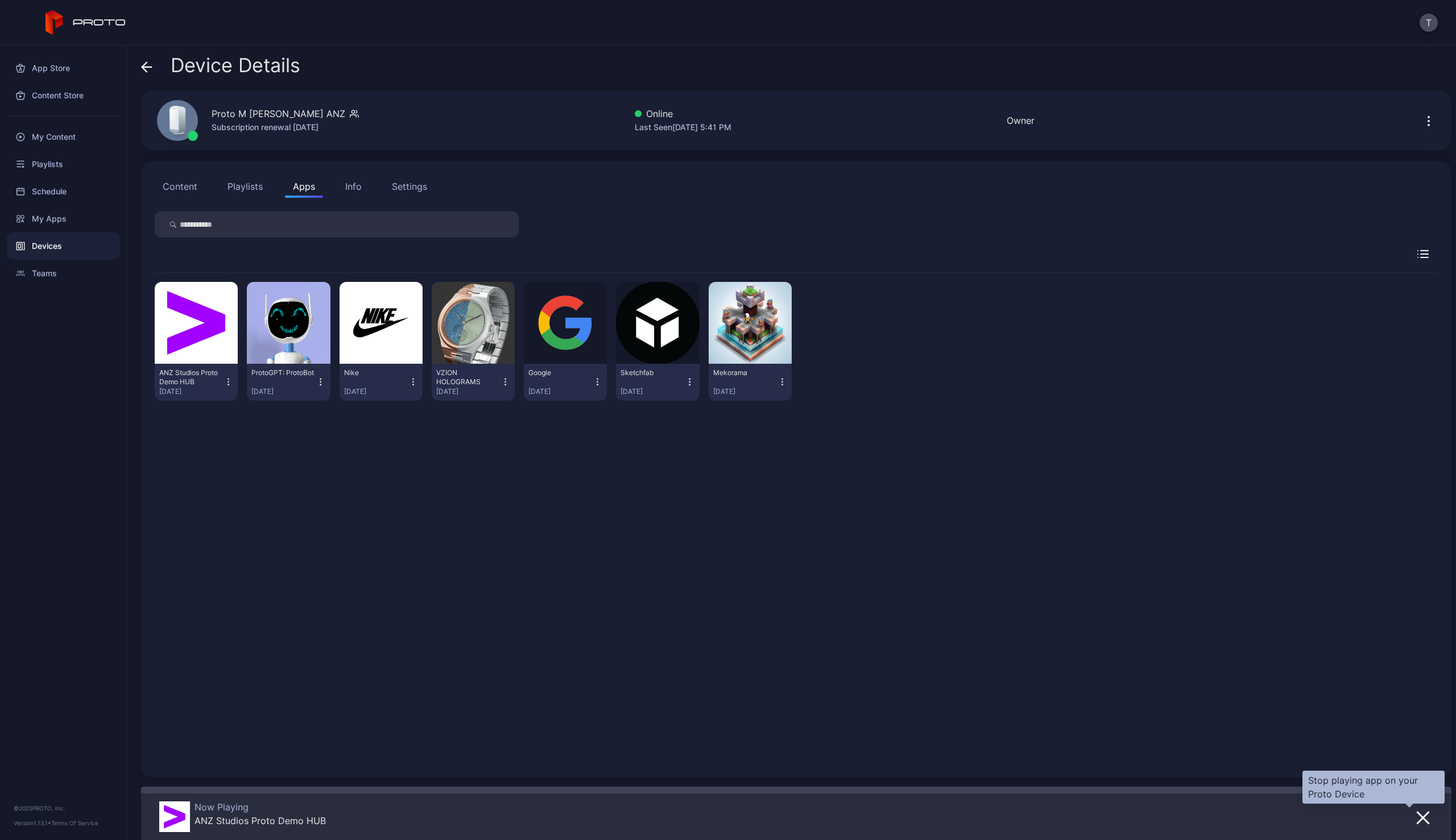
drag, startPoint x: 1402, startPoint y: 811, endPoint x: 1379, endPoint y: 793, distance: 29.2
click at [1416, 811] on icon "button" at bounding box center [1423, 818] width 13 height 13
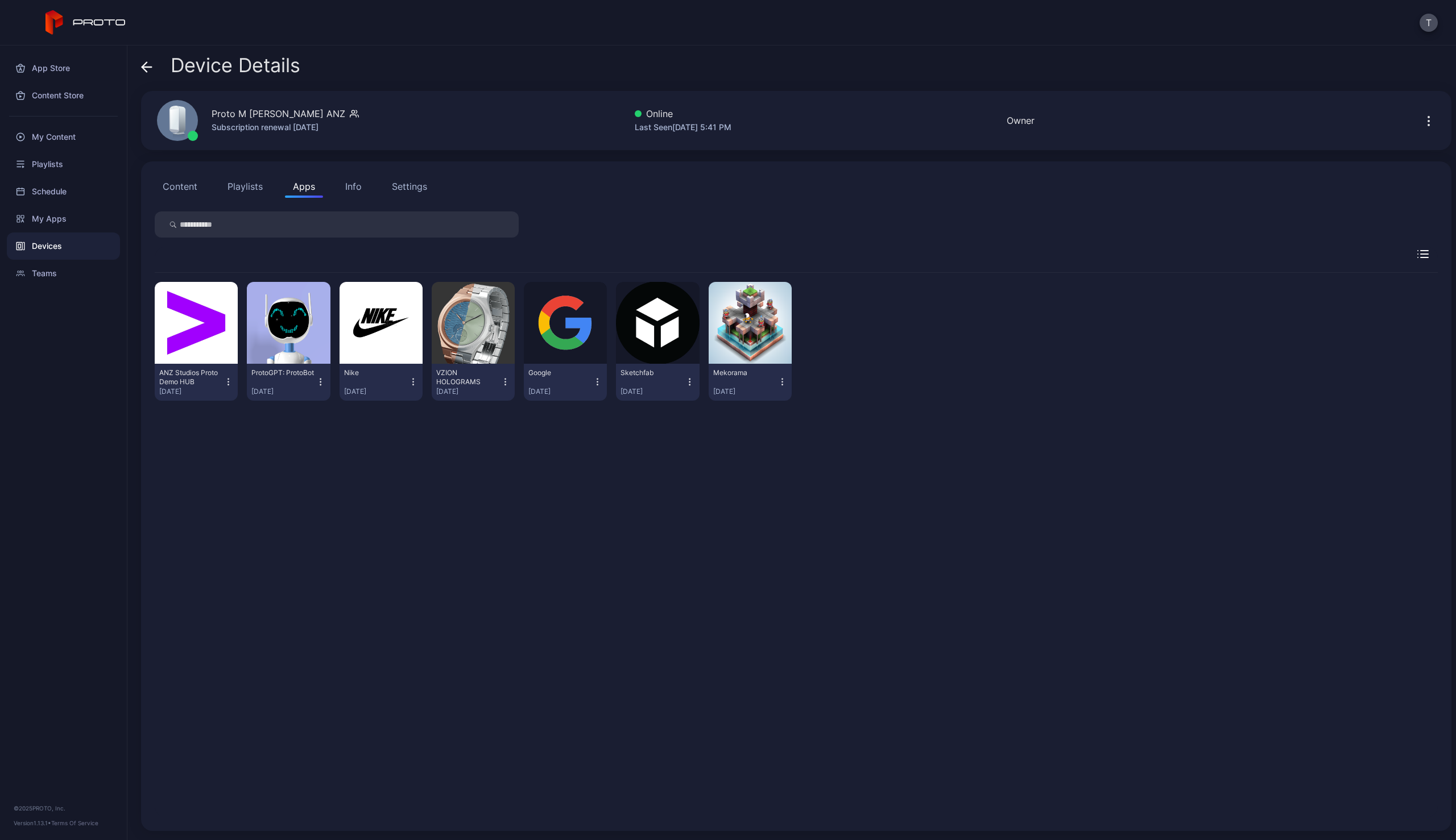
click at [408, 190] on div "Settings" at bounding box center [409, 186] width 35 height 13
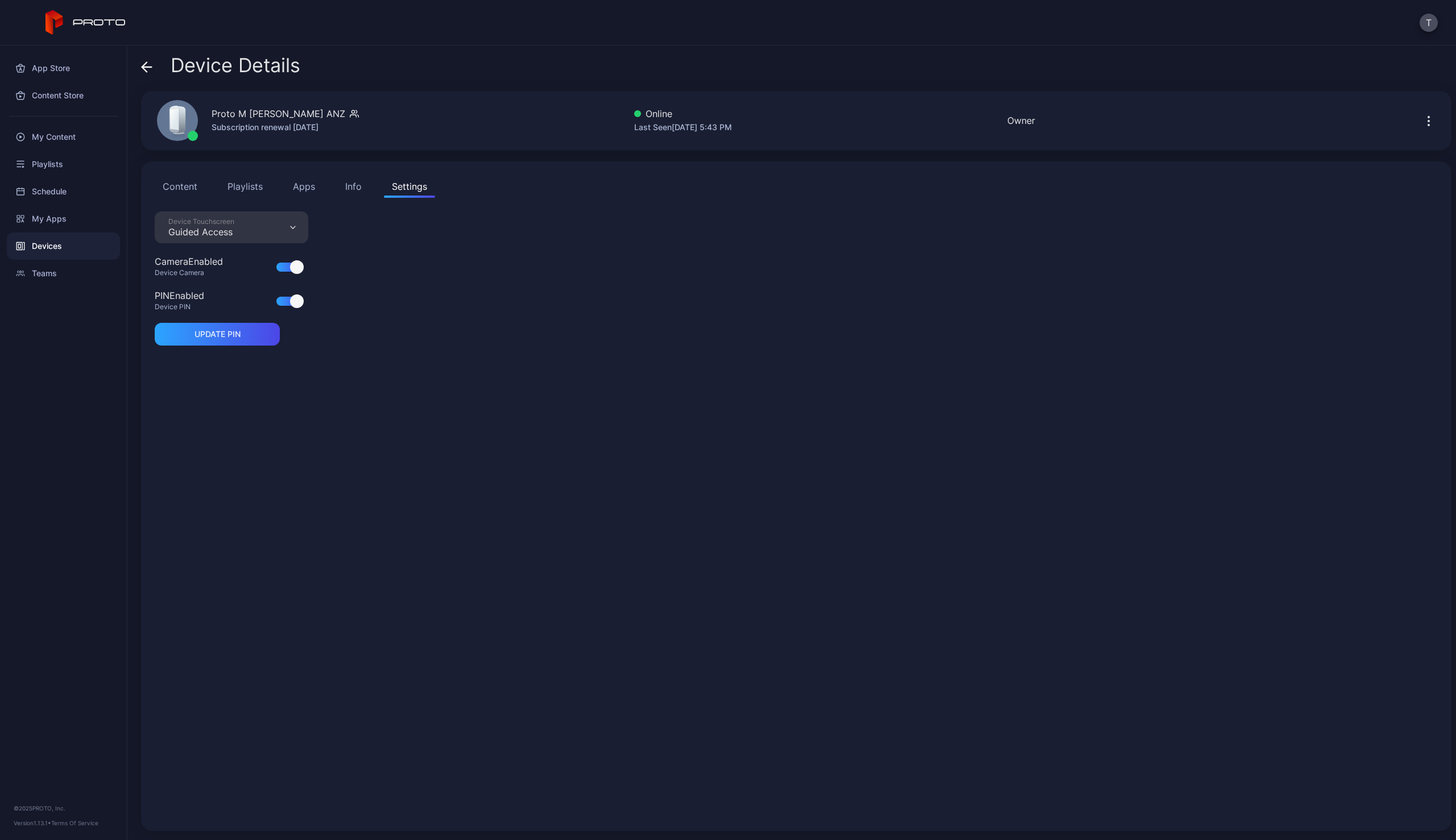
click at [236, 231] on div "Device Touchscreen Guided Access" at bounding box center [231, 227] width 154 height 32
click at [211, 259] on button "Enabled" at bounding box center [231, 267] width 140 height 36
click at [291, 305] on div at bounding box center [297, 301] width 13 height 13
click at [290, 299] on div at bounding box center [297, 301] width 13 height 13
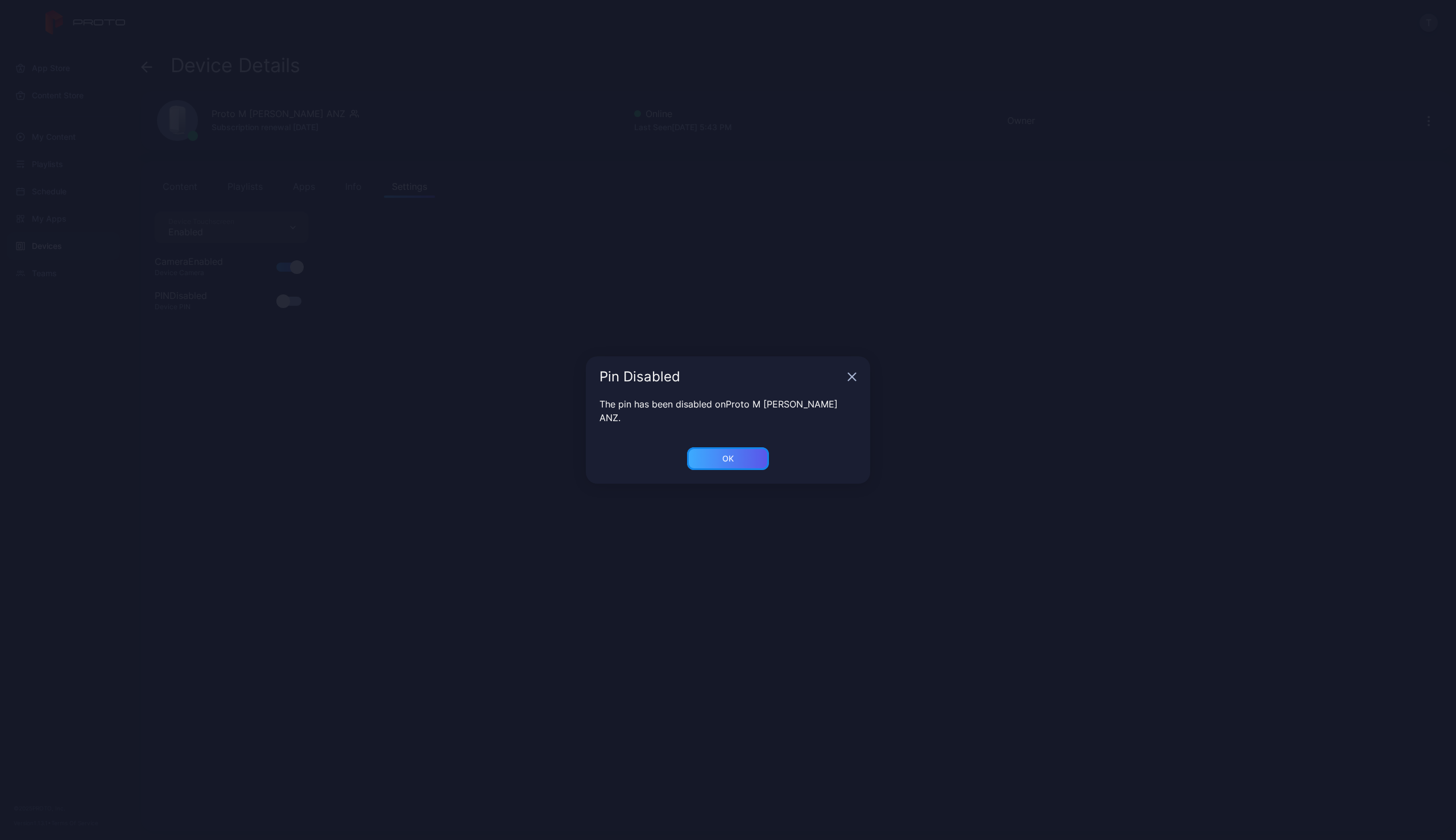
click at [725, 454] on div "OK" at bounding box center [728, 459] width 11 height 9
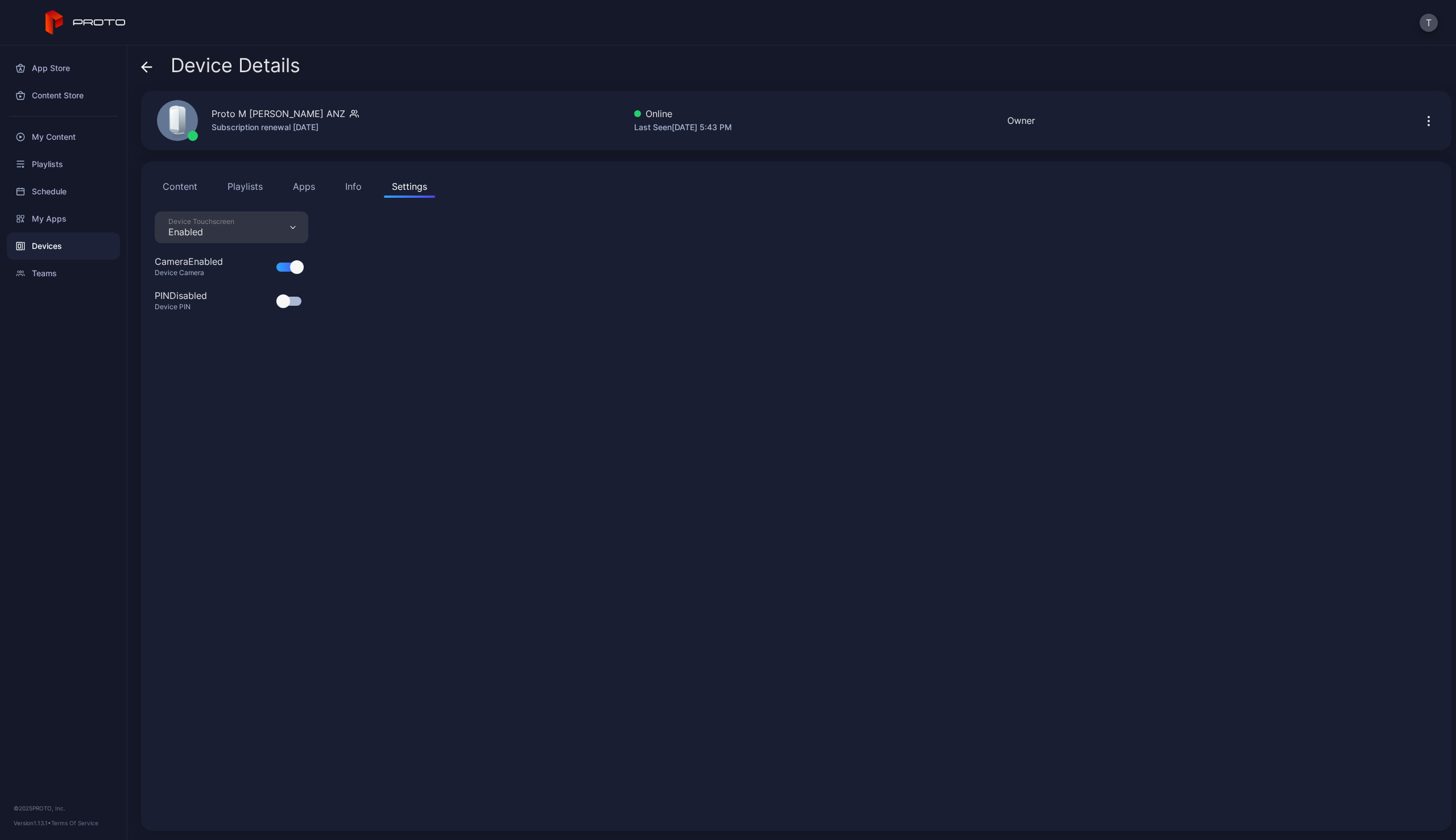
click at [503, 400] on div "Device Touchscreen Enabled Camera Enabled Device Camera PIN Disabled Device PIN" at bounding box center [796, 514] width 1283 height 606
click at [65, 138] on div "My Content" at bounding box center [64, 137] width 113 height 27
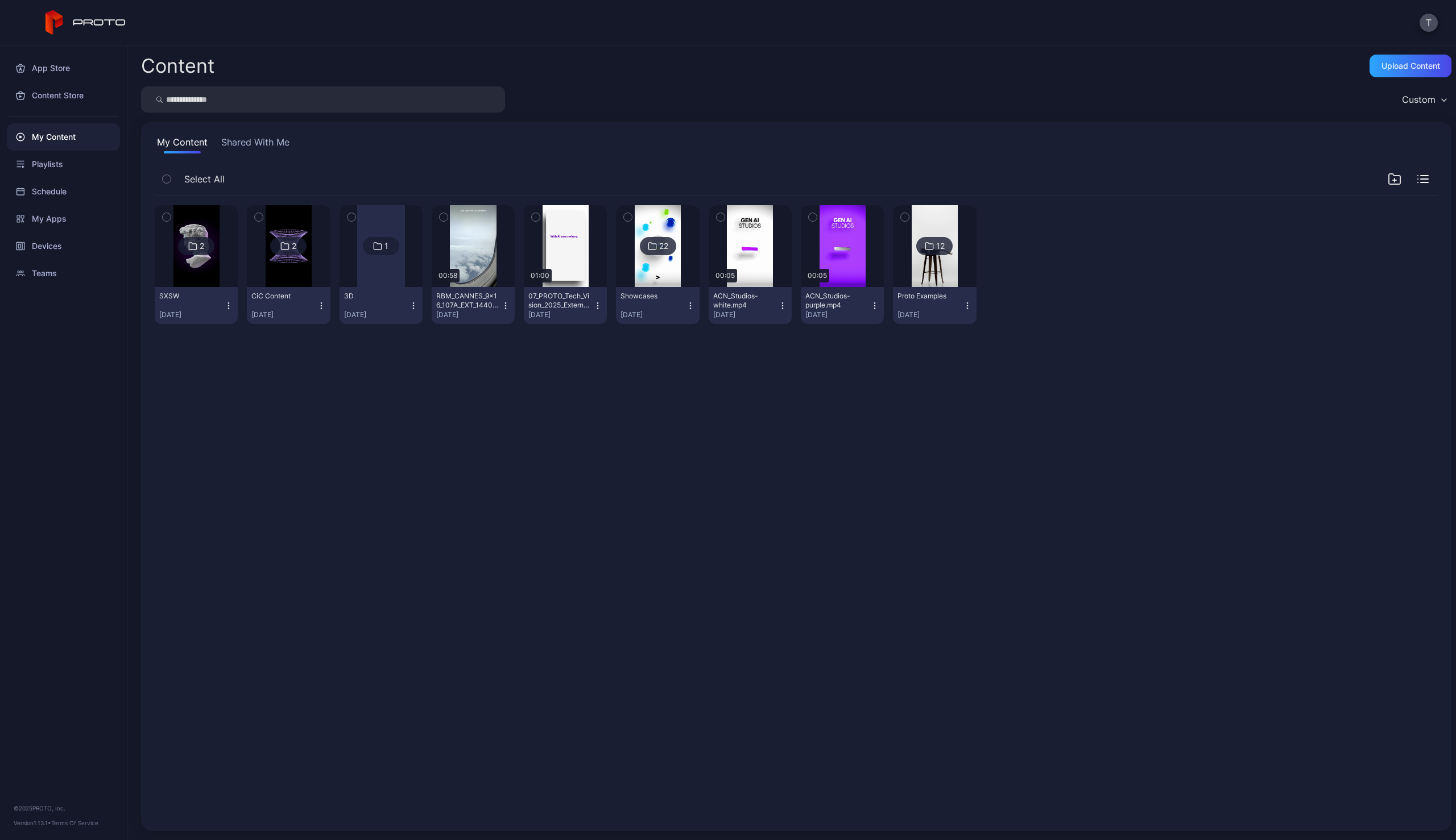
click at [166, 219] on icon "button" at bounding box center [167, 217] width 8 height 12
click at [756, 808] on rect "button" at bounding box center [753, 806] width 5 height 9
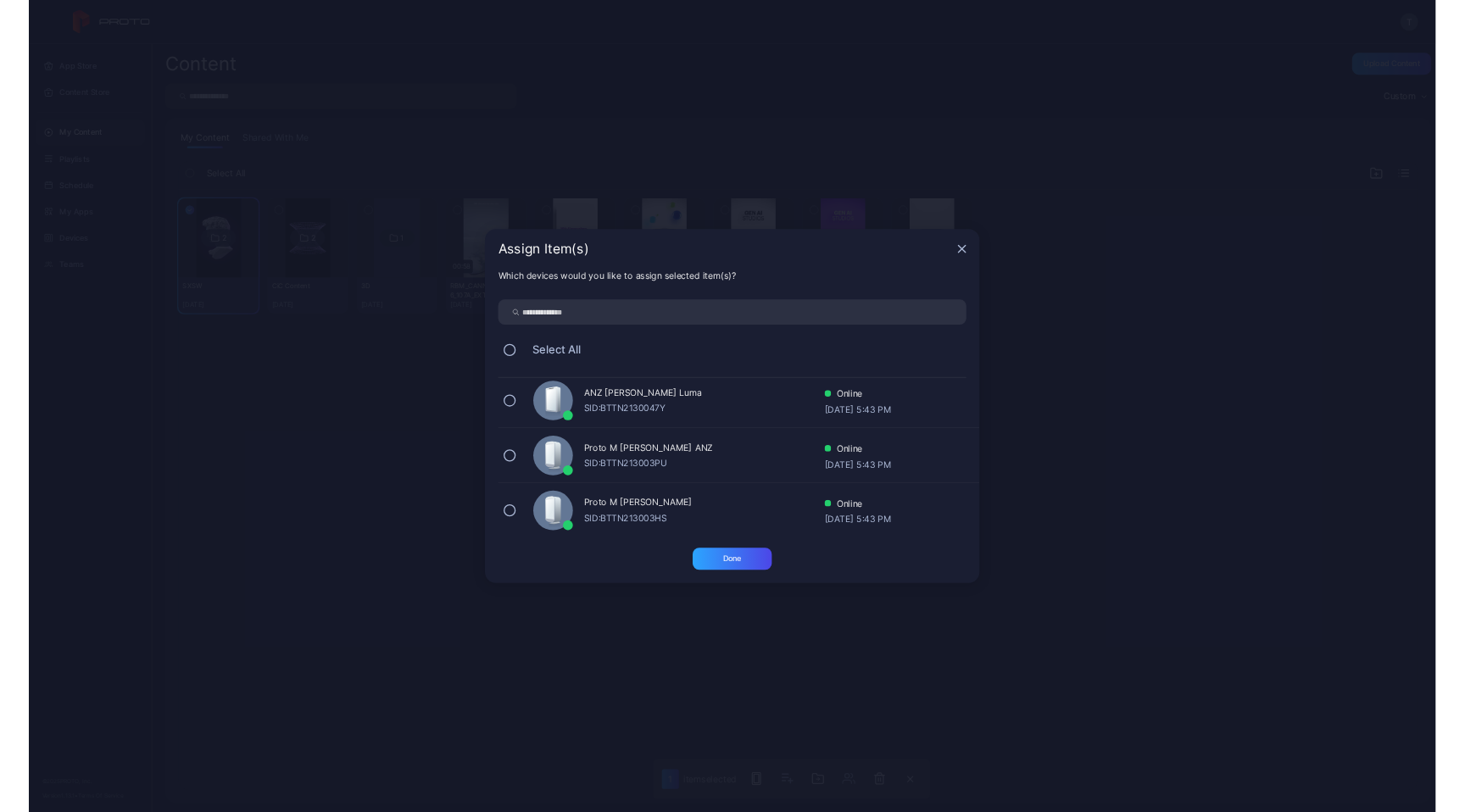
scroll to position [97, 0]
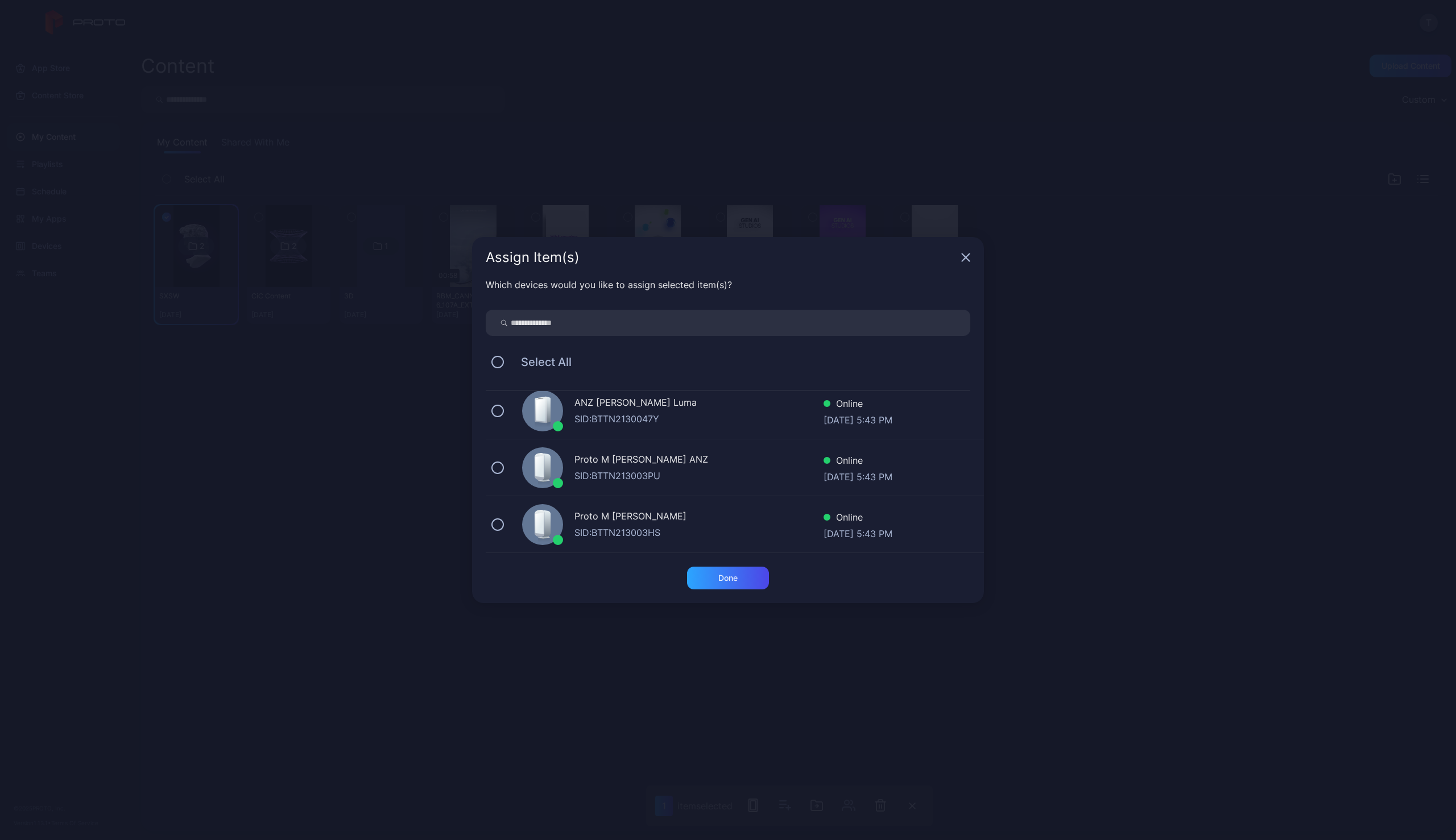
click at [668, 523] on div "Proto M [PERSON_NAME]" at bounding box center [699, 518] width 249 height 16
click at [736, 579] on div "Done" at bounding box center [728, 578] width 19 height 9
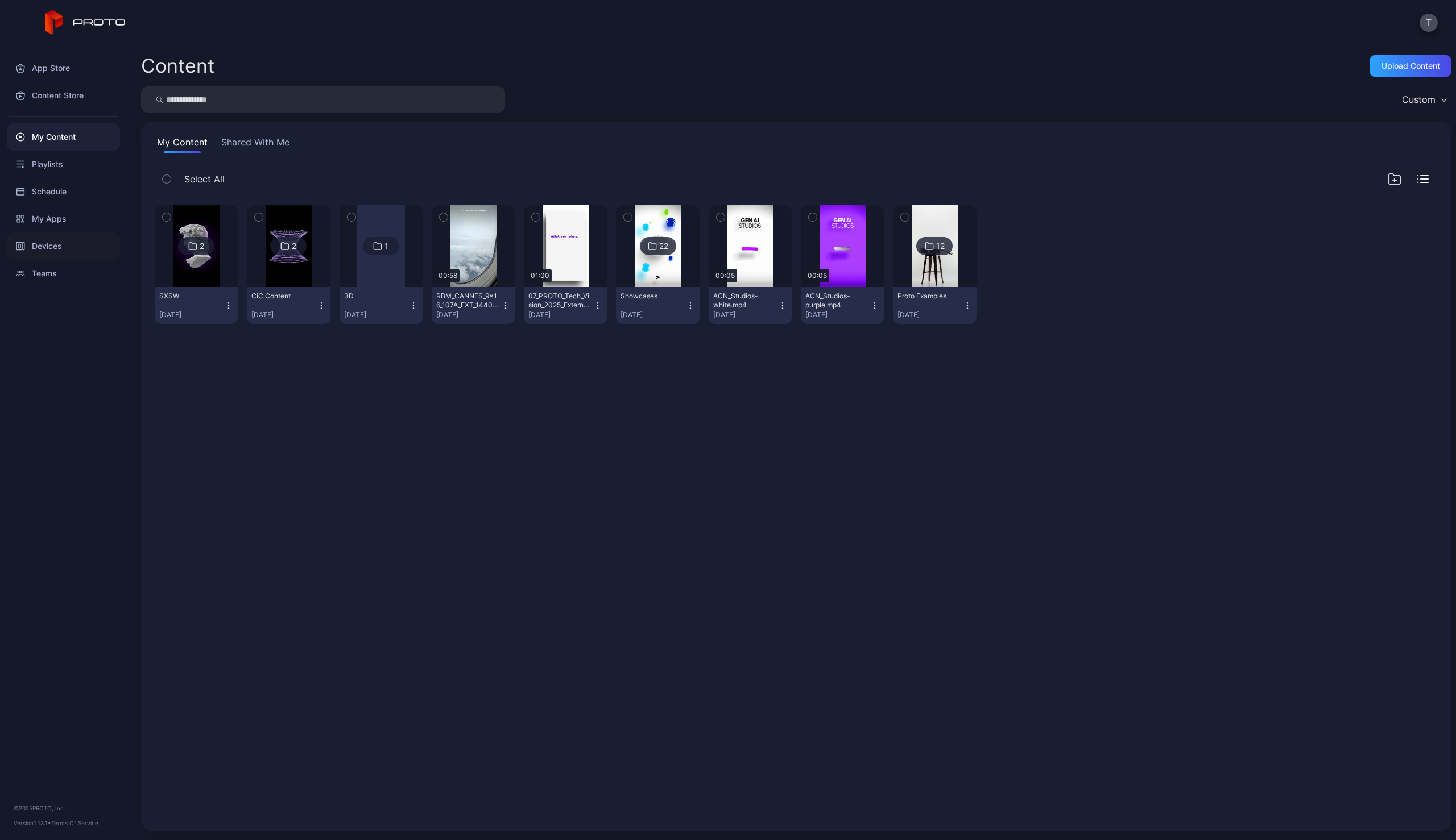
click at [51, 246] on div "Devices" at bounding box center [64, 246] width 113 height 27
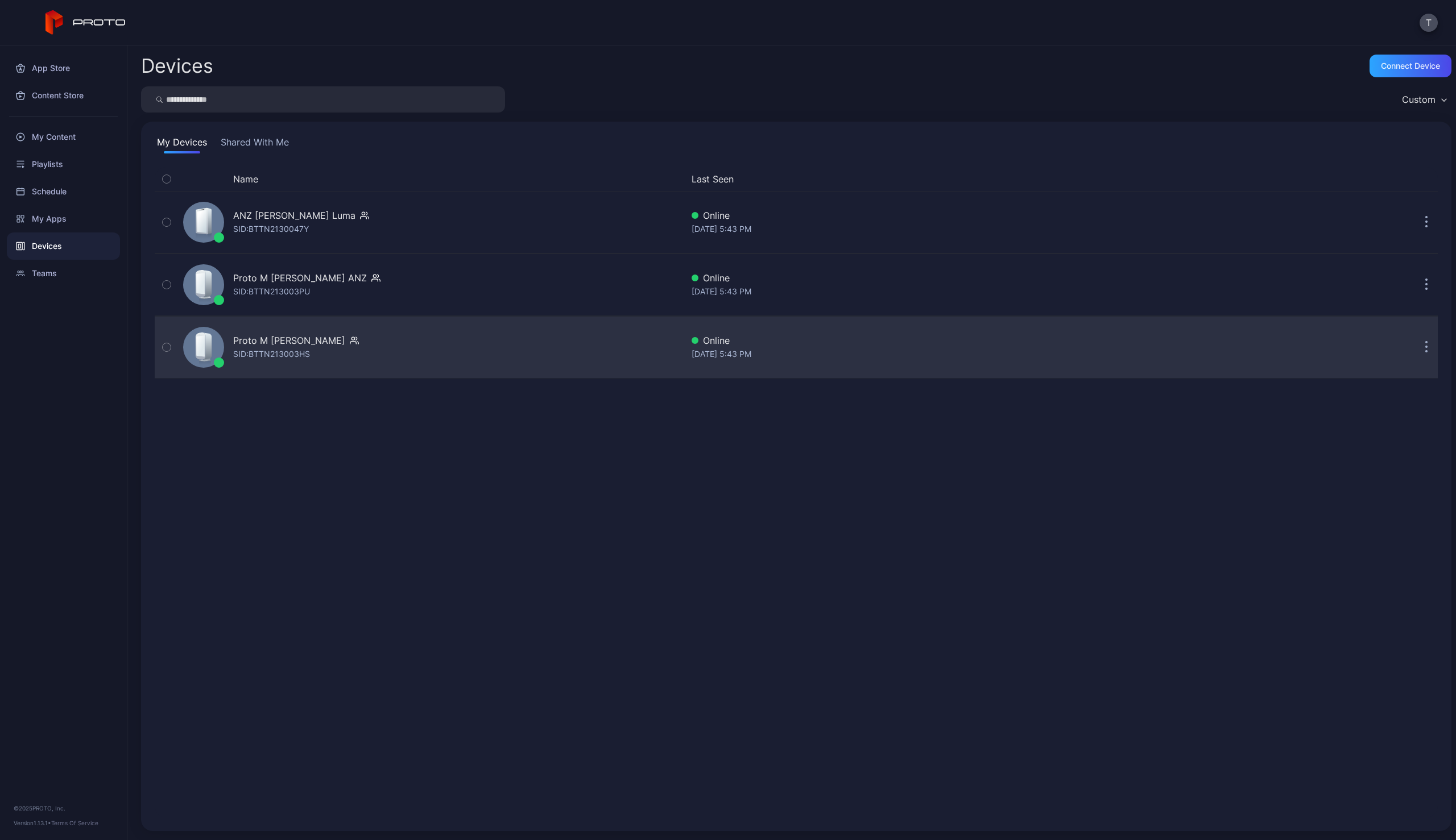
click at [375, 332] on div "Proto M Syd ANZ SID: BTTN213003HS" at bounding box center [430, 347] width 504 height 57
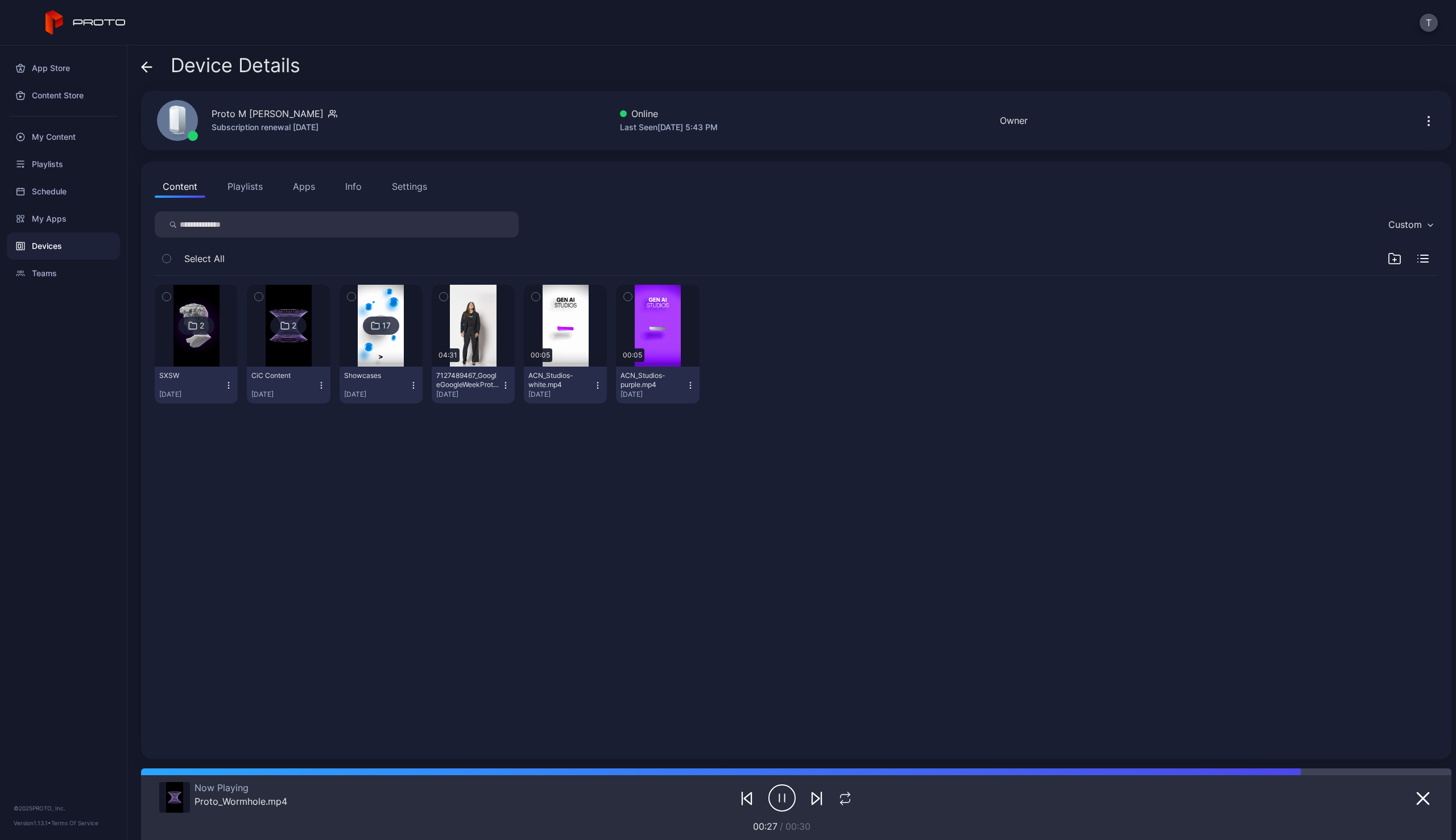
click at [148, 69] on icon at bounding box center [146, 67] width 11 height 11
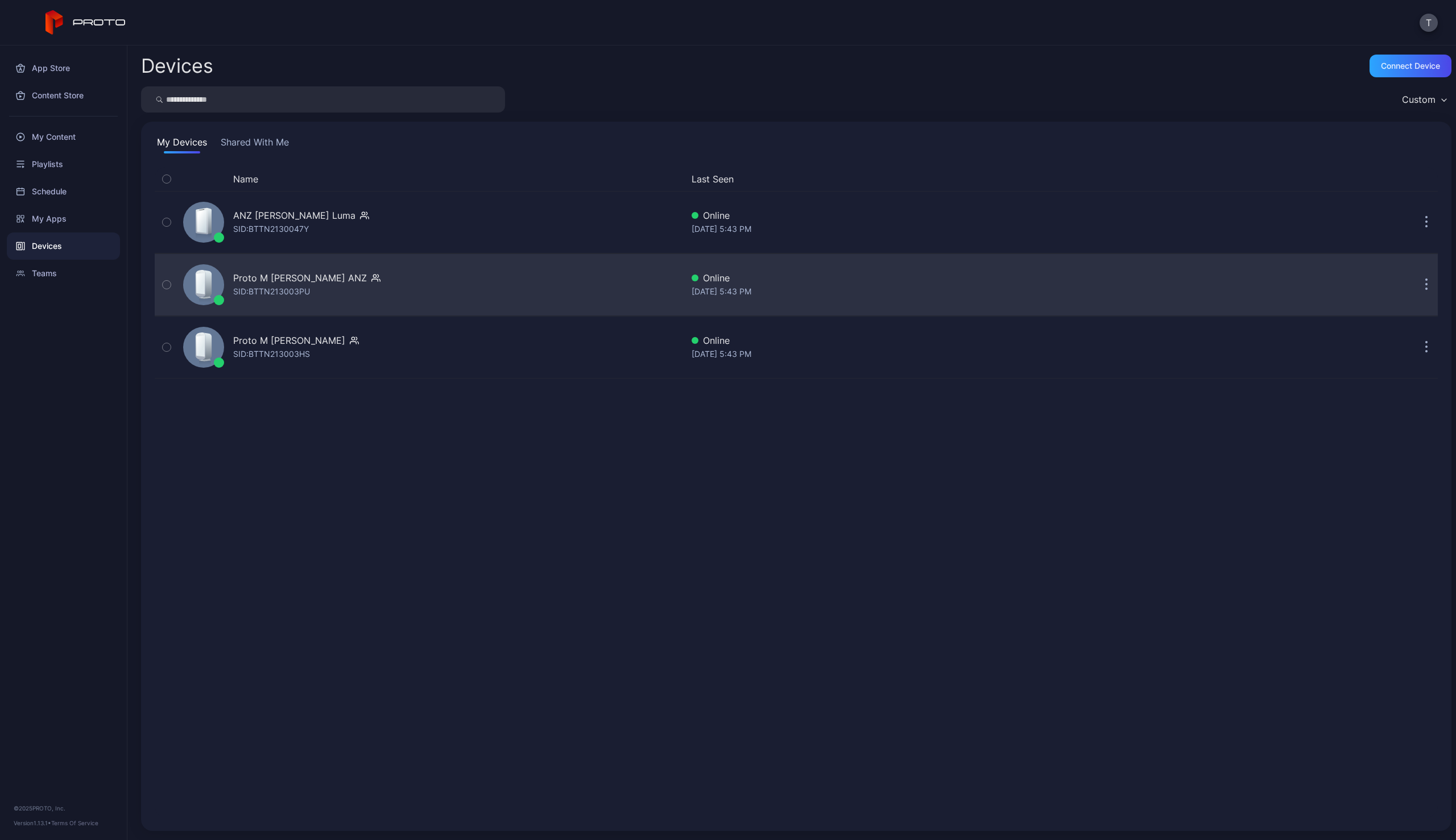
click at [378, 291] on div "Proto M [PERSON_NAME] ANZ [PERSON_NAME]: BTTN213003PU" at bounding box center [430, 284] width 504 height 57
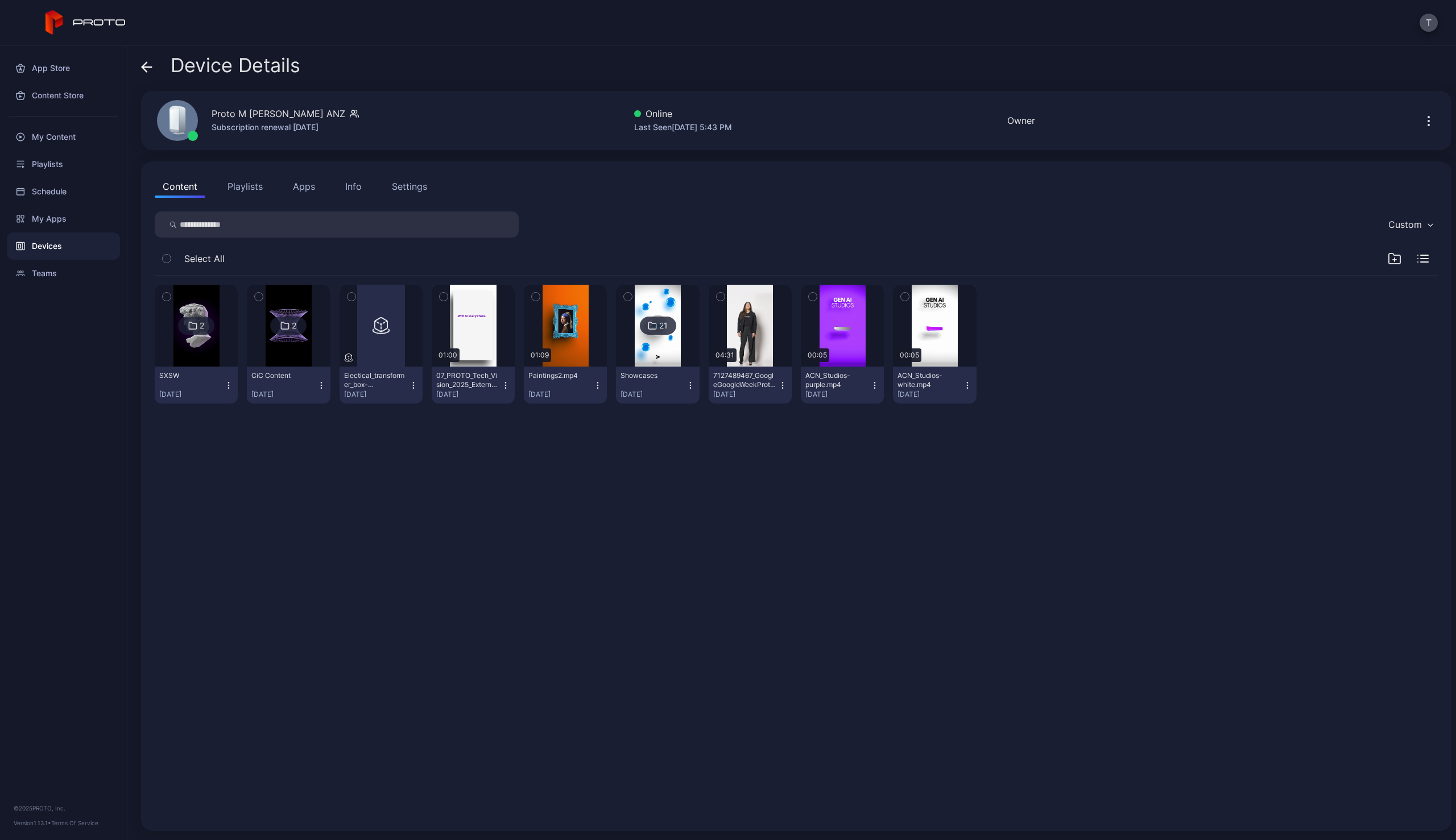
click at [148, 67] on icon at bounding box center [147, 67] width 10 height 0
